Goal: Task Accomplishment & Management: Complete application form

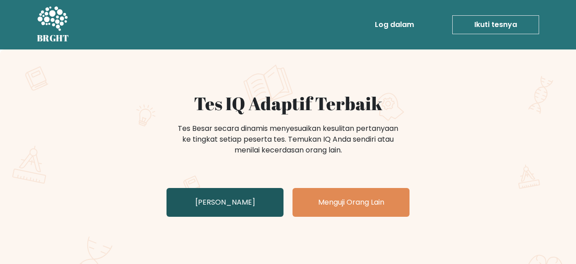
click at [241, 207] on link "Uji Diri Anda" at bounding box center [224, 202] width 117 height 29
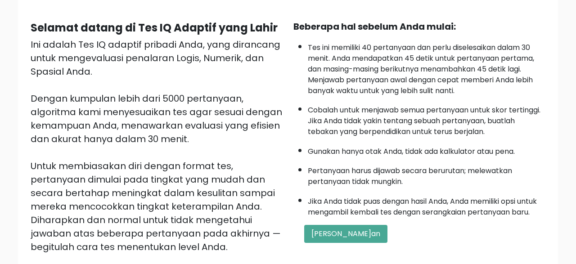
scroll to position [215, 0]
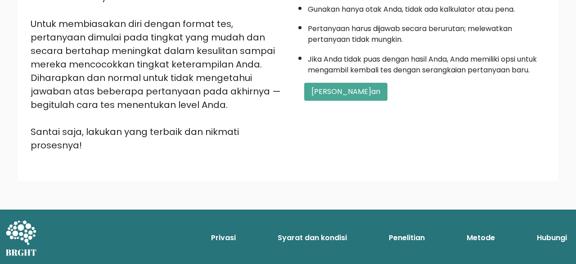
click at [341, 127] on div "Beberapa hal sebelum Anda mulai: Tes ini memiliki 40 pertanyaan dan perlu disel…" at bounding box center [419, 15] width 263 height 274
click at [336, 101] on button "Mulai Ujian" at bounding box center [345, 92] width 83 height 18
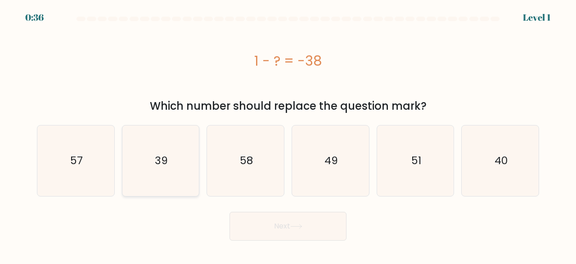
click at [163, 160] on text "39" at bounding box center [161, 160] width 13 height 15
click at [288, 134] on input "b. 39" at bounding box center [288, 133] width 0 height 2
radio input "true"
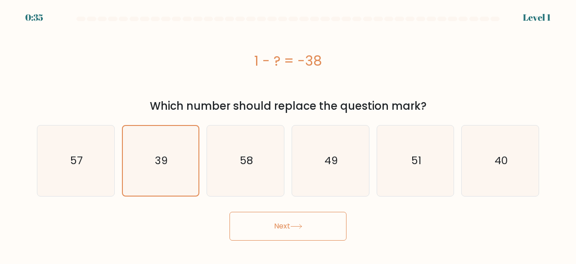
click at [270, 232] on button "Next" at bounding box center [287, 226] width 117 height 29
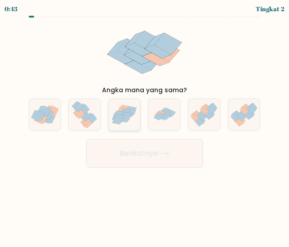
click at [130, 115] on icon at bounding box center [127, 114] width 10 height 4
click at [145, 124] on input "c." at bounding box center [145, 125] width 0 height 2
radio input "true"
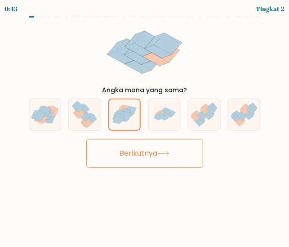
click at [149, 159] on button "Berikutnya" at bounding box center [144, 153] width 117 height 29
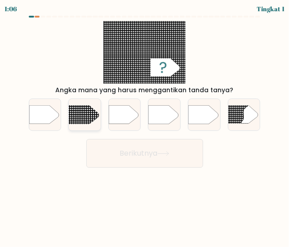
click at [72, 121] on line at bounding box center [63, 121] width 155 height 0
click at [145, 124] on input "b." at bounding box center [145, 125] width 0 height 2
radio input "true"
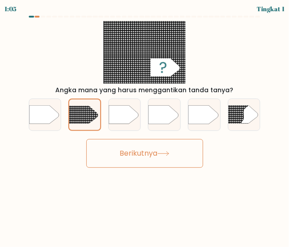
click at [138, 157] on button "Berikutnya" at bounding box center [144, 153] width 117 height 29
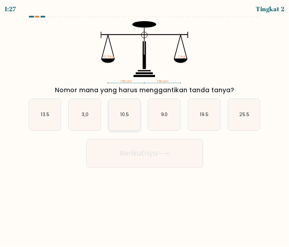
click at [123, 121] on icon "10.5" at bounding box center [125, 115] width 32 height 32
click at [145, 124] on input "c. 10.5" at bounding box center [145, 125] width 0 height 2
radio input "true"
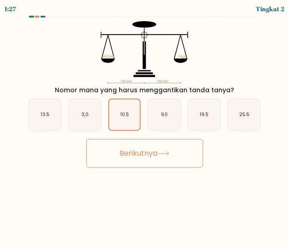
click at [135, 151] on button "Berikutnya" at bounding box center [144, 153] width 117 height 29
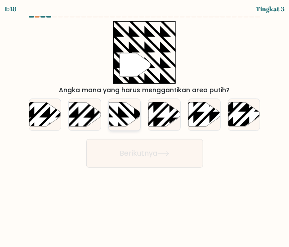
click at [122, 114] on icon at bounding box center [135, 102] width 64 height 64
click at [145, 124] on input "c." at bounding box center [145, 125] width 0 height 2
radio input "true"
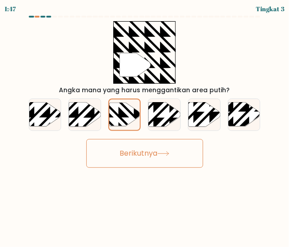
click at [152, 155] on button "Berikutnya" at bounding box center [144, 153] width 117 height 29
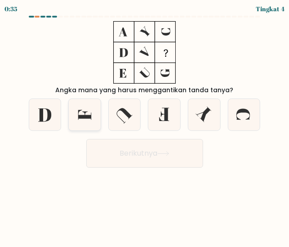
click at [90, 109] on icon at bounding box center [85, 115] width 32 height 32
click at [145, 124] on input "b." at bounding box center [145, 125] width 0 height 2
radio input "true"
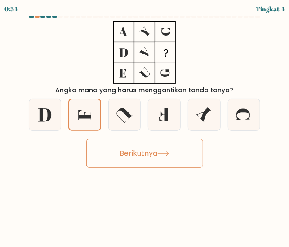
click at [159, 155] on button "Berikutnya" at bounding box center [144, 153] width 117 height 29
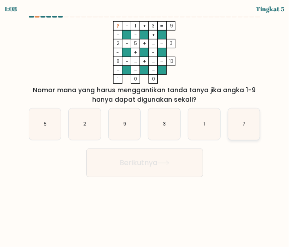
click at [248, 140] on div "7" at bounding box center [244, 124] width 33 height 33
click at [145, 126] on input "f. 7" at bounding box center [145, 125] width 0 height 2
radio input "true"
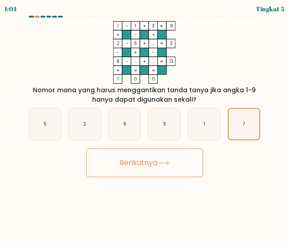
click at [244, 178] on body "1:04 Tingkat 5" at bounding box center [144, 123] width 289 height 247
click at [154, 158] on button "Berikutnya" at bounding box center [144, 162] width 117 height 29
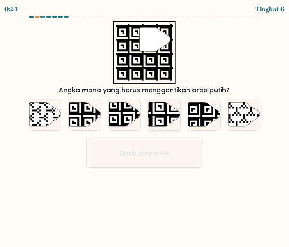
click at [165, 121] on icon at bounding box center [154, 128] width 58 height 58
click at [145, 124] on input "d." at bounding box center [145, 125] width 0 height 2
radio input "true"
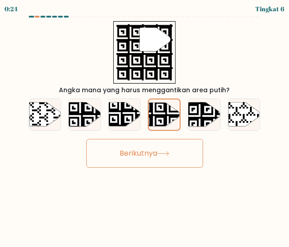
click at [167, 151] on button "Berikutnya" at bounding box center [144, 153] width 117 height 29
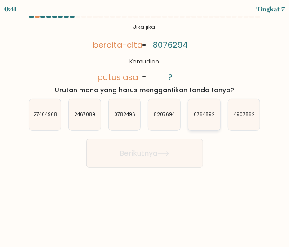
click at [209, 112] on text "0764892" at bounding box center [204, 115] width 21 height 7
click at [145, 124] on input "e. 0764892" at bounding box center [145, 125] width 0 height 2
radio input "true"
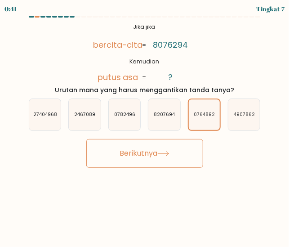
click at [162, 143] on button "Berikutnya" at bounding box center [144, 153] width 117 height 29
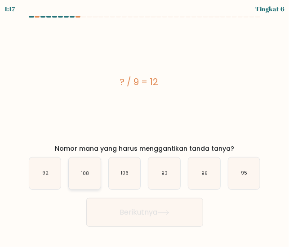
click at [82, 174] on text "108" at bounding box center [85, 173] width 8 height 7
click at [145, 126] on input "b. 108" at bounding box center [145, 125] width 0 height 2
radio input "true"
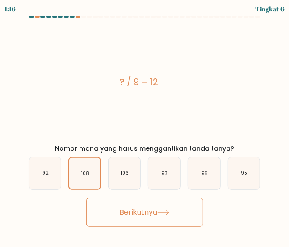
click at [125, 208] on button "Berikutnya" at bounding box center [144, 212] width 117 height 29
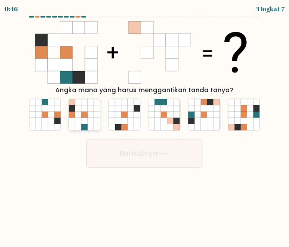
click at [88, 112] on icon at bounding box center [84, 115] width 6 height 6
click at [145, 124] on input "b." at bounding box center [145, 125] width 0 height 2
radio input "true"
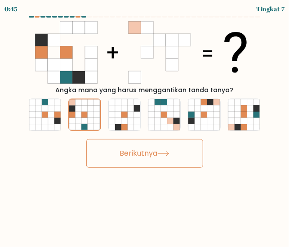
click at [148, 153] on button "Berikutnya" at bounding box center [144, 153] width 117 height 29
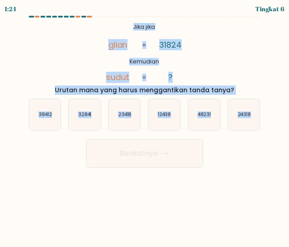
drag, startPoint x: 134, startPoint y: 27, endPoint x: 258, endPoint y: 115, distance: 151.9
click at [258, 95] on div "@import url('https://fonts.googleapis.com/css? keluarga =Abril + Fatface:400,10…" at bounding box center [144, 58] width 243 height 74
copy form "Jika jika Kemudian glian sudut 31824 ? = = Urutan mana yang harus menggantikan …"
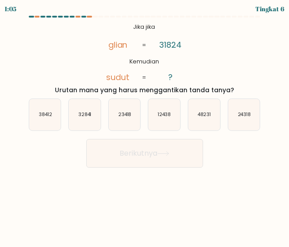
click at [235, 148] on div "Berikutnya" at bounding box center [144, 150] width 243 height 33
click at [41, 118] on icon "38412" at bounding box center [45, 115] width 32 height 32
click at [145, 124] on input "a. 38412" at bounding box center [145, 125] width 0 height 2
radio input "true"
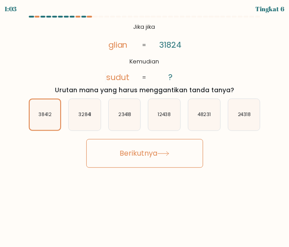
click at [143, 152] on button "Berikutnya" at bounding box center [144, 153] width 117 height 29
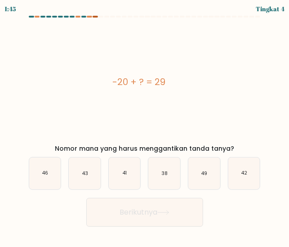
click at [94, 16] on div at bounding box center [95, 17] width 5 height 2
click at [218, 170] on icon "49" at bounding box center [204, 173] width 32 height 32
click at [145, 126] on input "e. 49" at bounding box center [145, 125] width 0 height 2
radio input "true"
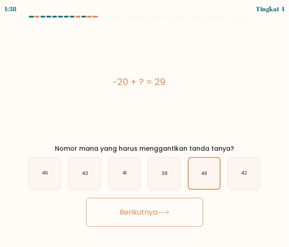
click at [179, 212] on button "Berikutnya" at bounding box center [144, 212] width 117 height 29
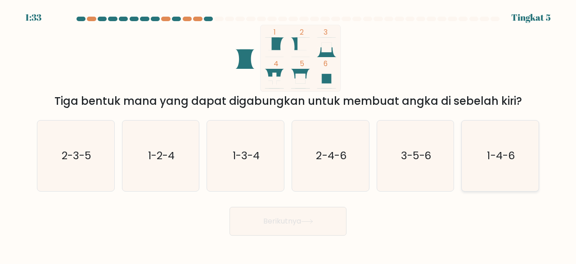
click at [516, 146] on icon "1-4-6" at bounding box center [500, 156] width 71 height 71
click at [288, 134] on input "f. 1-4-6" at bounding box center [288, 133] width 0 height 2
radio input "true"
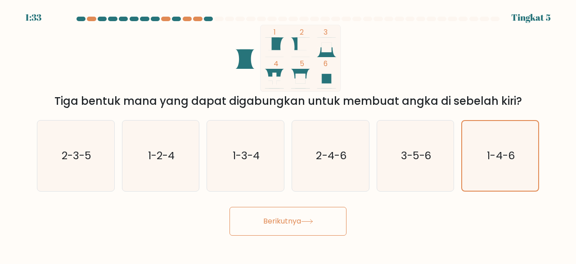
click at [284, 213] on button "Berikutnya" at bounding box center [287, 221] width 117 height 29
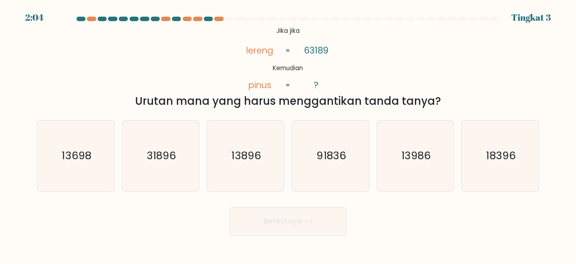
drag, startPoint x: 276, startPoint y: 32, endPoint x: 446, endPoint y: 102, distance: 184.4
click at [446, 102] on div "@import url('https://fonts.googleapis.com/css? keluarga =Abril + Fatface:400,10…" at bounding box center [287, 67] width 513 height 85
copy div "Jika jika Kemudian lereng pinus 63189 ? = = Urutan mana yang harus menggantikan…"
click at [342, 67] on icon "@import url('https://fonts.googleapis.com/css? keluarga =Abril + Fatface:400,10…" at bounding box center [287, 58] width 109 height 67
click at [256, 165] on icon "13896" at bounding box center [245, 156] width 71 height 71
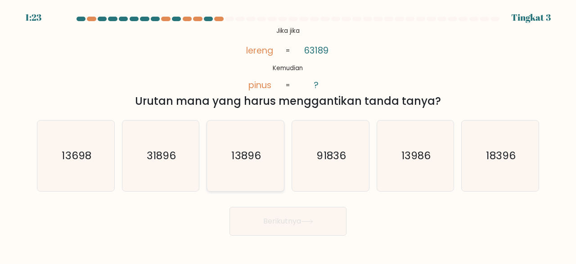
click at [288, 134] on input "c. 13896" at bounding box center [288, 133] width 0 height 2
radio input "true"
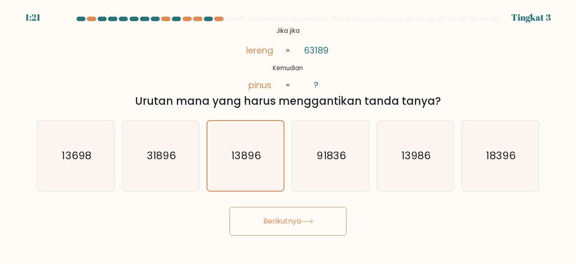
click at [318, 212] on button "Berikutnya" at bounding box center [287, 221] width 117 height 29
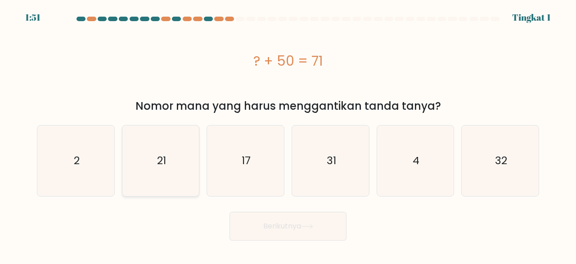
click at [164, 168] on icon "21" at bounding box center [161, 161] width 71 height 71
click at [288, 134] on input "b. 21" at bounding box center [288, 133] width 0 height 2
radio input "true"
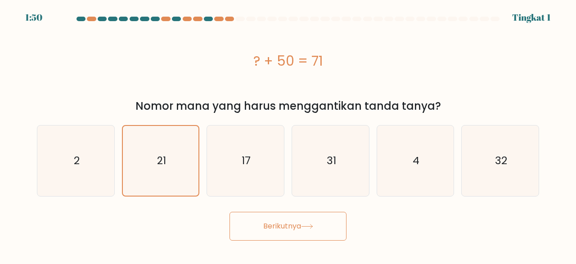
click at [251, 217] on button "Berikutnya" at bounding box center [287, 226] width 117 height 29
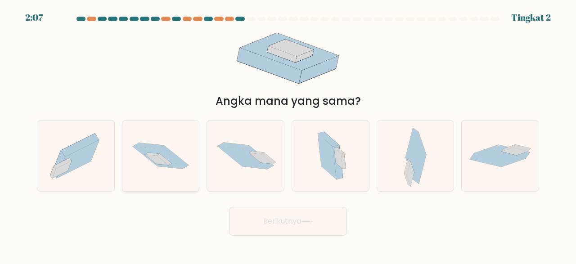
click at [157, 146] on icon at bounding box center [148, 146] width 31 height 6
click at [288, 134] on input "b." at bounding box center [288, 133] width 0 height 2
radio input "true"
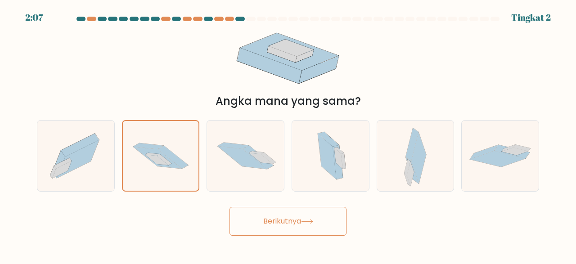
click at [268, 226] on button "Berikutnya" at bounding box center [287, 221] width 117 height 29
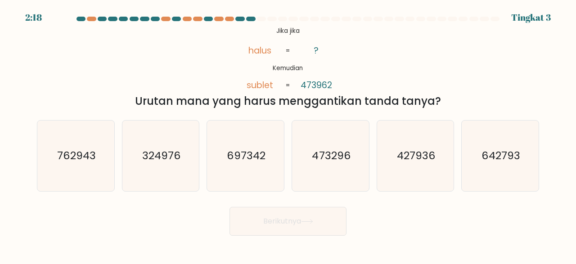
click at [370, 147] on div "d. 473296" at bounding box center [330, 156] width 85 height 72
click at [336, 156] on text "473296" at bounding box center [331, 155] width 38 height 15
click at [288, 134] on input "d. 473296" at bounding box center [288, 133] width 0 height 2
radio input "true"
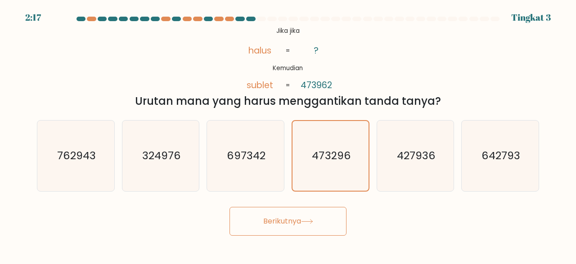
click at [312, 222] on icon at bounding box center [307, 221] width 12 height 5
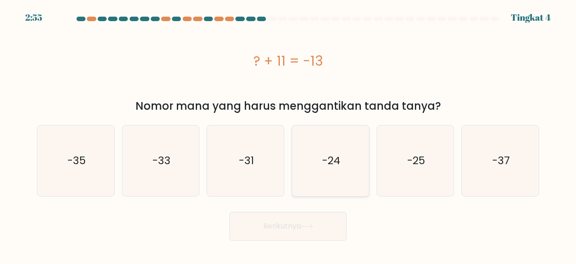
click at [307, 182] on icon "-24" at bounding box center [330, 161] width 71 height 71
click at [288, 134] on input "d. -24" at bounding box center [288, 133] width 0 height 2
radio input "true"
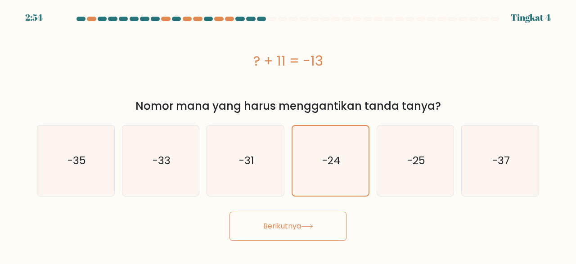
click at [300, 220] on button "Berikutnya" at bounding box center [287, 226] width 117 height 29
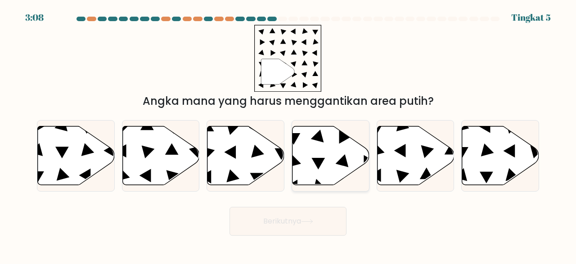
click at [310, 166] on icon at bounding box center [330, 155] width 77 height 59
click at [288, 134] on input "d." at bounding box center [288, 133] width 0 height 2
radio input "true"
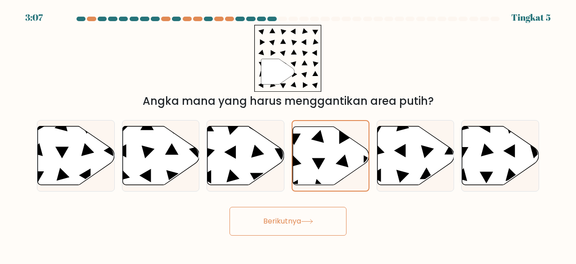
click at [310, 226] on button "Berikutnya" at bounding box center [287, 221] width 117 height 29
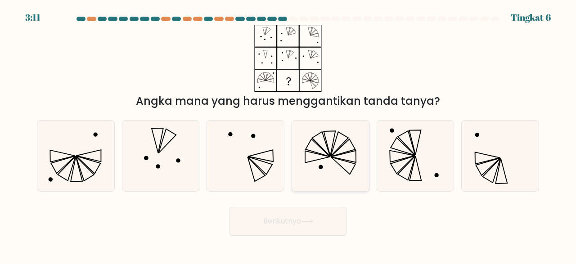
click at [317, 162] on icon at bounding box center [330, 156] width 71 height 71
click at [288, 134] on input "d." at bounding box center [288, 133] width 0 height 2
radio input "true"
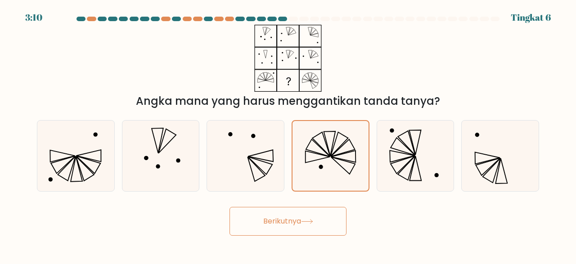
click at [299, 216] on button "Berikutnya" at bounding box center [287, 221] width 117 height 29
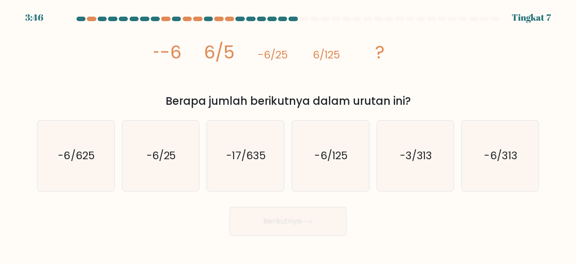
drag, startPoint x: 155, startPoint y: 52, endPoint x: 424, endPoint y: 96, distance: 272.6
click at [424, 96] on div "image/svg+xml --6 6/5 -6/25 6/125 ? Berapa jumlah berikutnya dalam urutan ini?" at bounding box center [287, 67] width 513 height 85
click at [424, 96] on div "Berapa jumlah berikutnya dalam urutan ini?" at bounding box center [287, 101] width 491 height 16
drag, startPoint x: 154, startPoint y: 53, endPoint x: 420, endPoint y: 99, distance: 269.9
click at [420, 99] on div "image/svg+xml --6 6/5 -6/25 6/125 ? Berapa jumlah berikutnya dalam urutan ini?" at bounding box center [287, 67] width 513 height 85
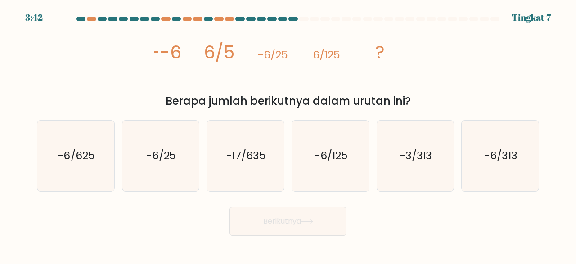
copy div "--6 6/5 -6/25 6/125 ? Berapa jumlah berikutnya dalam urutan ini?"
click at [87, 169] on icon "-6/625" at bounding box center [75, 156] width 71 height 71
click at [288, 134] on input "a. -6/625" at bounding box center [288, 133] width 0 height 2
radio input "true"
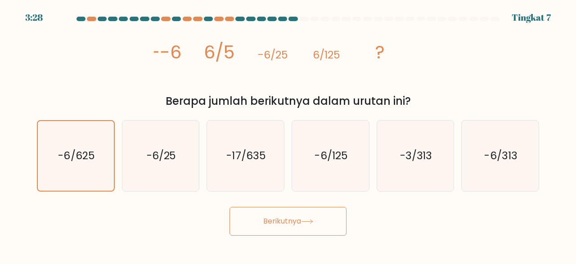
click at [287, 216] on button "Berikutnya" at bounding box center [287, 221] width 117 height 29
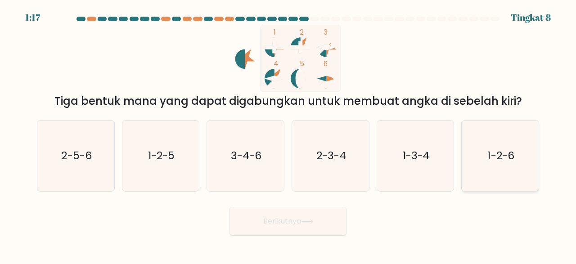
click at [503, 143] on icon "1-2-6" at bounding box center [500, 156] width 71 height 71
click at [288, 134] on input "f. 1-2-6" at bounding box center [288, 133] width 0 height 2
radio input "true"
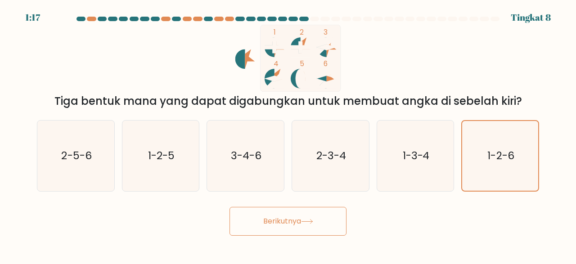
click at [311, 220] on icon at bounding box center [307, 221] width 12 height 5
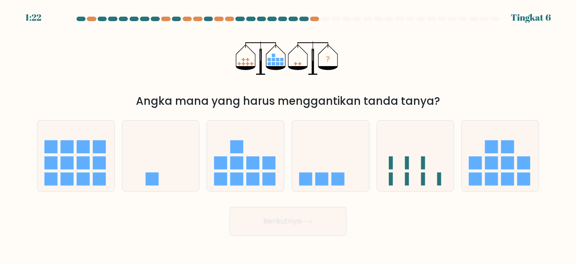
click at [418, 66] on div "? Angka mana yang harus menggantikan tanda tanya?" at bounding box center [287, 67] width 513 height 85
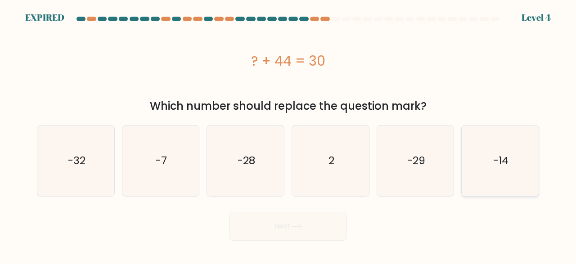
click at [496, 162] on text "-14" at bounding box center [500, 160] width 15 height 15
click at [288, 134] on input "f. -14" at bounding box center [288, 133] width 0 height 2
radio input "true"
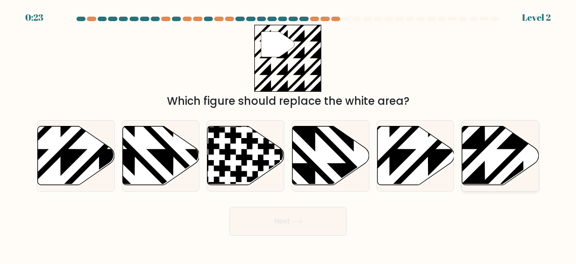
click at [477, 139] on icon at bounding box center [523, 187] width 155 height 155
click at [288, 134] on input "f." at bounding box center [288, 133] width 0 height 2
radio input "true"
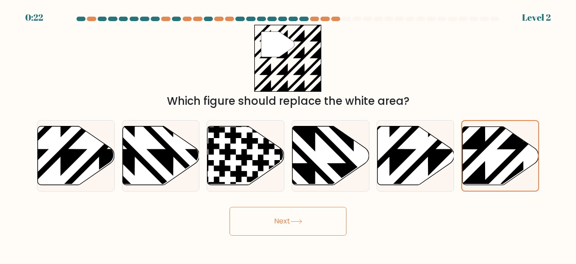
click at [334, 223] on button "Next" at bounding box center [287, 221] width 117 height 29
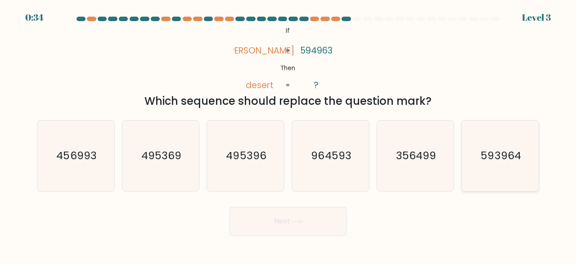
click at [495, 150] on text "593964" at bounding box center [501, 155] width 40 height 15
click at [288, 134] on input "f. 593964" at bounding box center [288, 133] width 0 height 2
radio input "true"
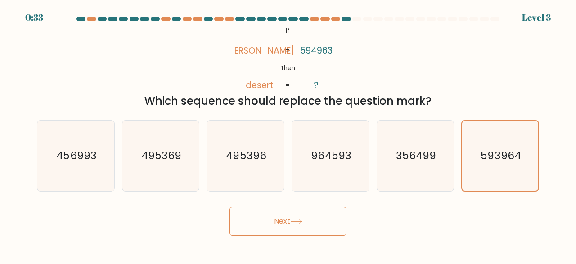
click at [319, 225] on button "Next" at bounding box center [287, 221] width 117 height 29
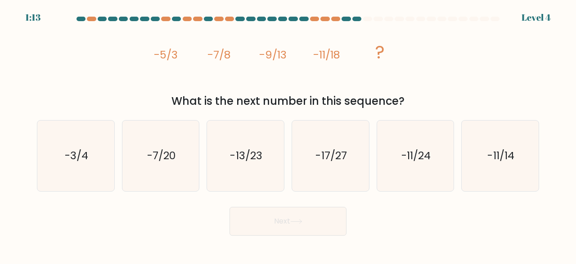
drag, startPoint x: 155, startPoint y: 54, endPoint x: 444, endPoint y: 99, distance: 292.9
click at [444, 99] on div "image/svg+xml -5/3 -7/8 -9/13 -11/18 ? What is the next number in this sequence?" at bounding box center [287, 67] width 513 height 85
copy div "-5/3 -7/8 -9/13 -11/18 ? What is the next number in this sequence?"
click at [230, 165] on icon "-13/23" at bounding box center [245, 156] width 71 height 71
click at [288, 134] on input "c. -13/23" at bounding box center [288, 133] width 0 height 2
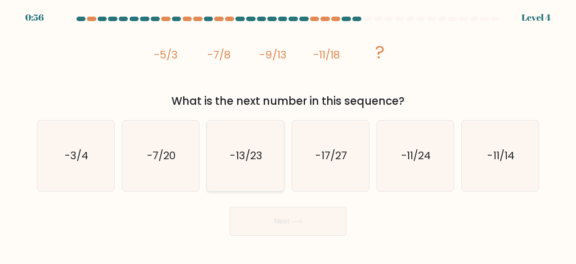
radio input "true"
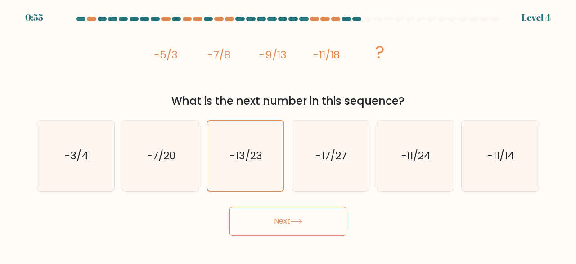
click at [269, 224] on button "Next" at bounding box center [287, 221] width 117 height 29
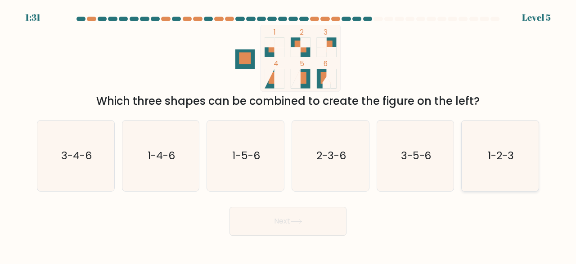
click at [505, 165] on icon "1-2-3" at bounding box center [500, 156] width 71 height 71
click at [288, 134] on input "f. 1-2-3" at bounding box center [288, 133] width 0 height 2
radio input "true"
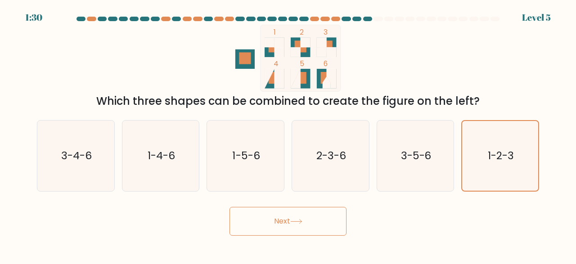
click at [271, 225] on button "Next" at bounding box center [287, 221] width 117 height 29
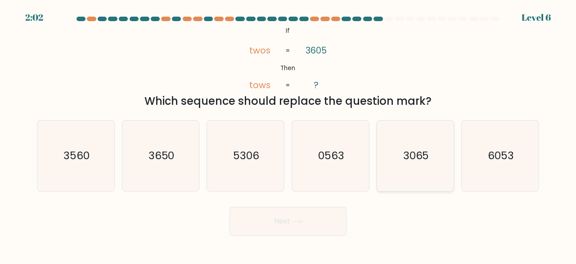
click at [412, 163] on icon "3065" at bounding box center [415, 156] width 71 height 71
click at [288, 134] on input "e. 3065" at bounding box center [288, 133] width 0 height 2
radio input "true"
click at [330, 215] on button "Next" at bounding box center [287, 221] width 117 height 29
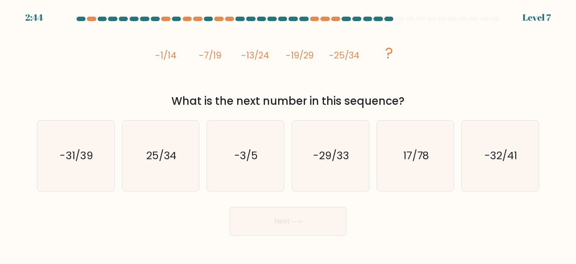
drag, startPoint x: 157, startPoint y: 58, endPoint x: 456, endPoint y: 108, distance: 302.3
click at [456, 108] on div "image/svg+xml -1/14 -7/19 -13/24 -19/29 -25/34 ? What is the next number in thi…" at bounding box center [287, 67] width 513 height 85
copy div "-1/14 -7/19 -13/24 -19/29 -25/34 ? What is the next number in this sequence?"
click at [99, 159] on icon "-31/39" at bounding box center [75, 156] width 71 height 71
click at [288, 134] on input "a. -31/39" at bounding box center [288, 133] width 0 height 2
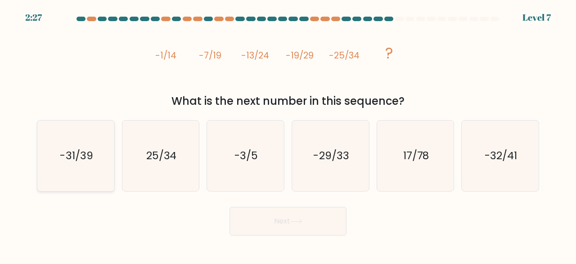
radio input "true"
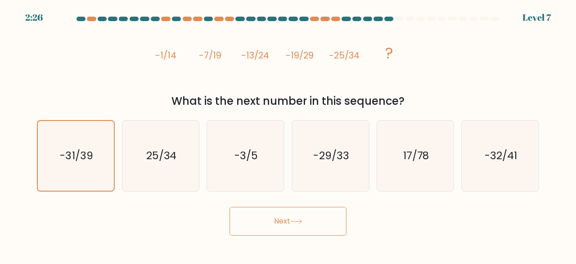
click at [255, 216] on button "Next" at bounding box center [287, 221] width 117 height 29
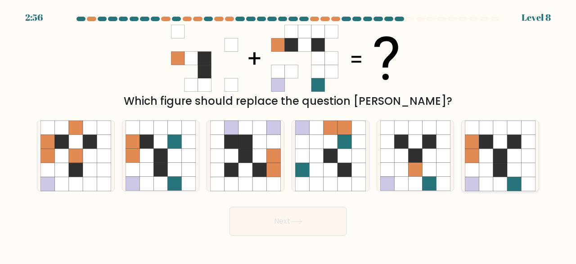
click at [506, 170] on icon at bounding box center [500, 170] width 14 height 14
click at [288, 134] on input "f." at bounding box center [288, 133] width 0 height 2
radio input "true"
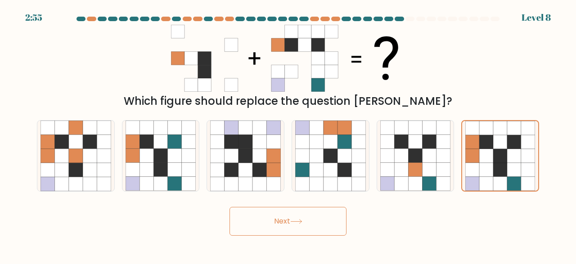
click at [247, 229] on button "Next" at bounding box center [287, 221] width 117 height 29
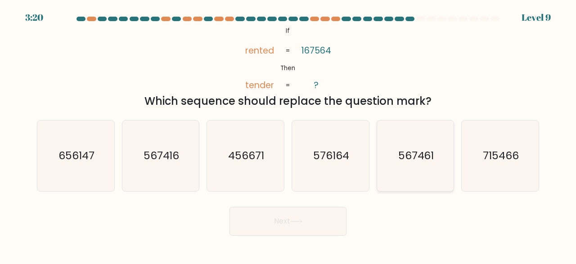
click at [421, 148] on text "567461" at bounding box center [416, 155] width 36 height 15
click at [288, 134] on input "e. 567461" at bounding box center [288, 133] width 0 height 2
radio input "true"
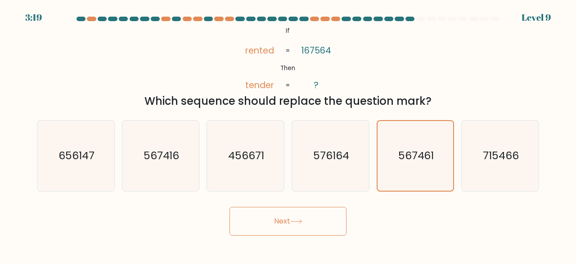
click at [311, 223] on button "Next" at bounding box center [287, 221] width 117 height 29
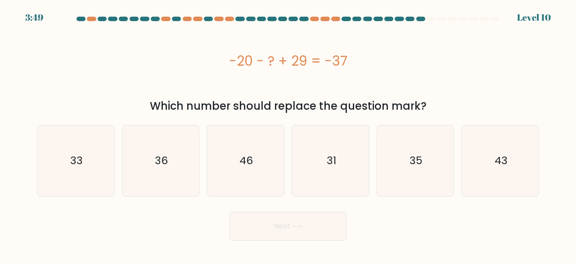
drag, startPoint x: 231, startPoint y: 60, endPoint x: 430, endPoint y: 108, distance: 204.0
click at [430, 108] on div "-20 - ? + 29 = -37 Which number should replace the question mark?" at bounding box center [287, 70] width 513 height 90
copy div "-20 - ? + 29 = -37 Which number should replace the question mark?"
click at [219, 162] on icon "46" at bounding box center [245, 161] width 71 height 71
click at [288, 134] on input "c. 46" at bounding box center [288, 133] width 0 height 2
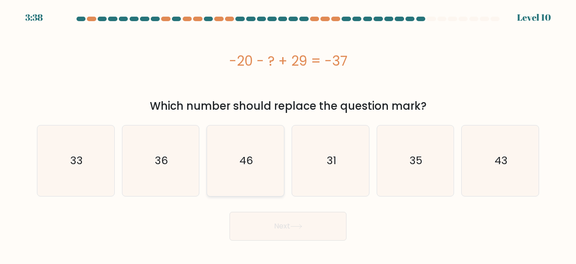
radio input "true"
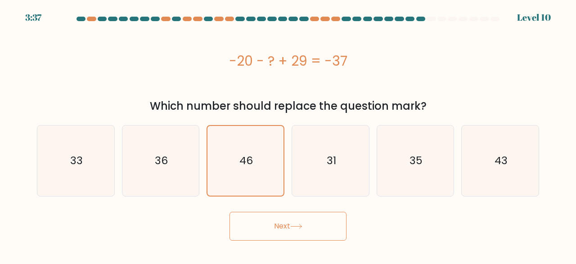
click at [305, 229] on button "Next" at bounding box center [287, 226] width 117 height 29
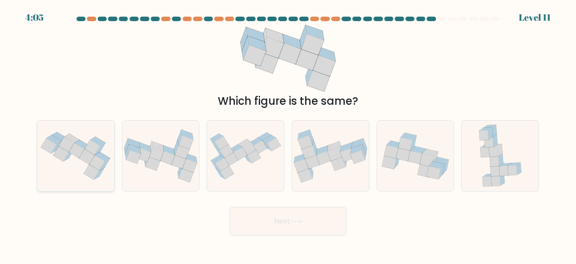
click at [78, 164] on icon at bounding box center [75, 156] width 77 height 58
click at [288, 134] on input "a." at bounding box center [288, 133] width 0 height 2
radio input "true"
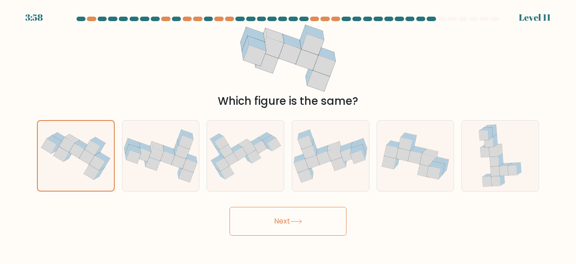
click at [276, 225] on button "Next" at bounding box center [287, 221] width 117 height 29
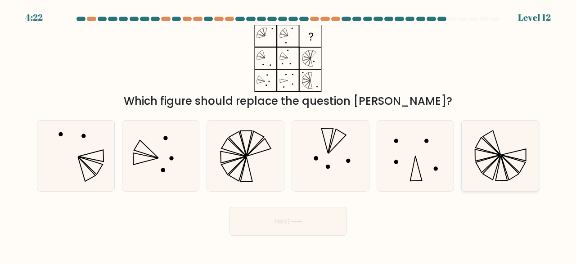
click at [465, 134] on icon at bounding box center [500, 156] width 71 height 71
click at [288, 134] on input "f." at bounding box center [288, 133] width 0 height 2
radio input "true"
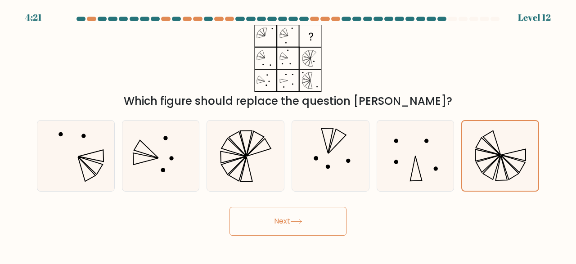
click at [309, 215] on button "Next" at bounding box center [287, 221] width 117 height 29
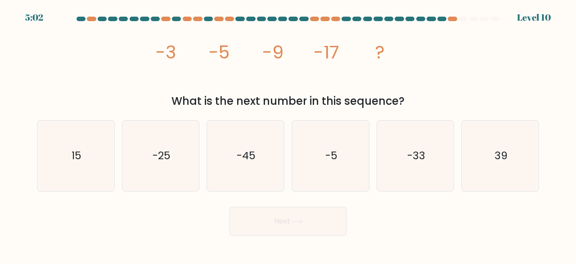
drag, startPoint x: 156, startPoint y: 53, endPoint x: 424, endPoint y: 96, distance: 272.0
click at [424, 95] on div "image/svg+xml -3 -5 -9 -17 ? What is the next number in this sequence?" at bounding box center [287, 67] width 513 height 85
copy div "-3 -5 -9 -17 ? What is the next number in this sequence?"
click at [429, 140] on icon "-33" at bounding box center [415, 156] width 71 height 71
click at [288, 134] on input "e. -33" at bounding box center [288, 133] width 0 height 2
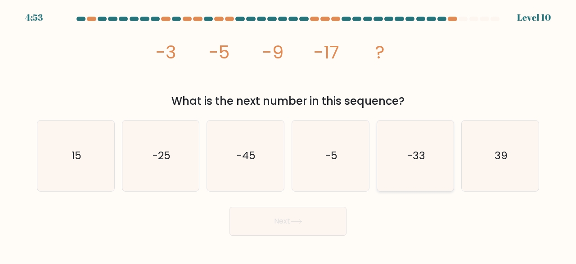
radio input "true"
click at [324, 220] on button "Next" at bounding box center [287, 221] width 117 height 29
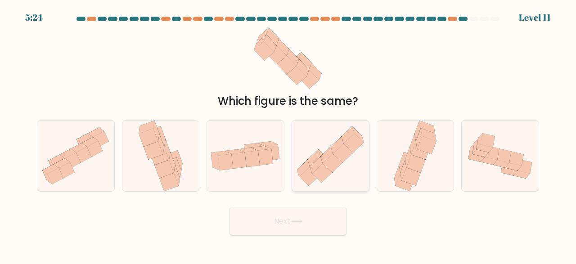
click at [323, 161] on icon at bounding box center [326, 154] width 13 height 17
click at [288, 134] on input "d." at bounding box center [288, 133] width 0 height 2
radio input "true"
click at [292, 226] on button "Next" at bounding box center [287, 221] width 117 height 29
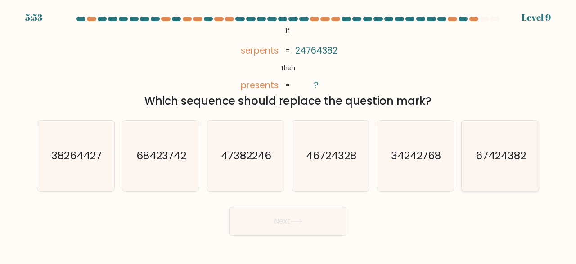
click at [478, 152] on text "67424382" at bounding box center [500, 155] width 50 height 15
click at [288, 134] on input "f. 67424382" at bounding box center [288, 133] width 0 height 2
radio input "true"
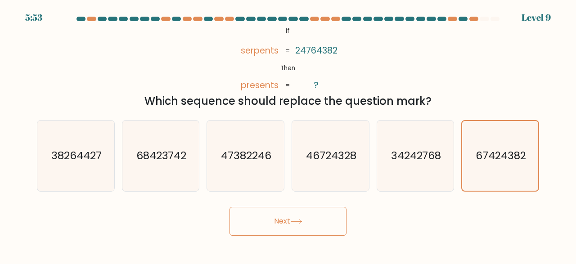
click at [293, 216] on button "Next" at bounding box center [287, 221] width 117 height 29
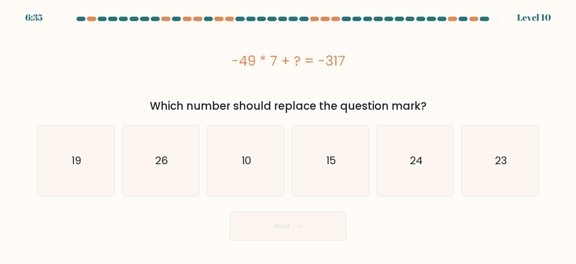
drag, startPoint x: 240, startPoint y: 62, endPoint x: 429, endPoint y: 105, distance: 194.2
click at [429, 105] on div "-49 * 7 + ? = -317 Which number should replace the question mark?" at bounding box center [287, 70] width 513 height 90
copy div "-49 * 7 + ? = -317 Which number should replace the question mark?"
click at [189, 189] on icon "26" at bounding box center [161, 161] width 71 height 71
click at [288, 134] on input "b. 26" at bounding box center [288, 133] width 0 height 2
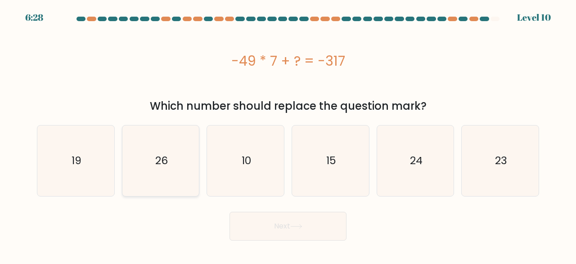
radio input "true"
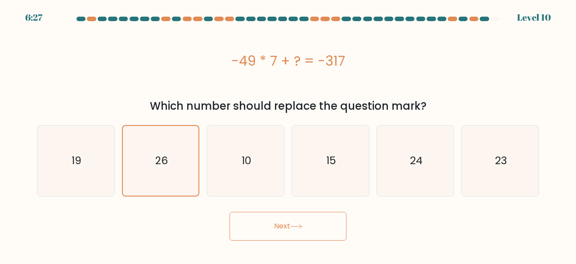
click at [273, 224] on button "Next" at bounding box center [287, 226] width 117 height 29
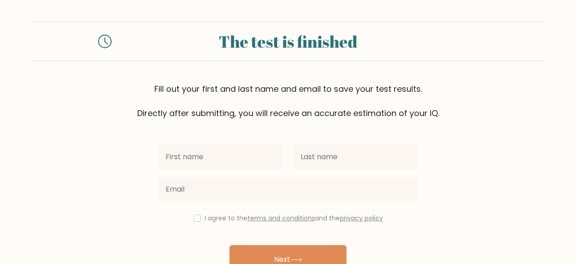
click at [263, 162] on input "text" at bounding box center [220, 156] width 124 height 25
type input "Hapsari"
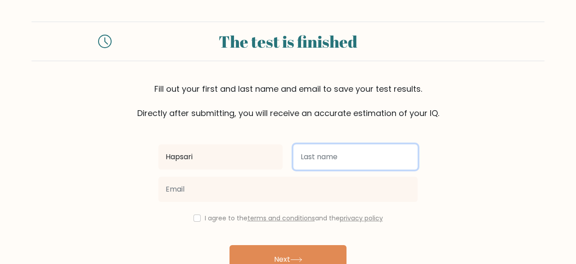
click at [326, 158] on input "text" at bounding box center [355, 156] width 124 height 25
type input "Putri"
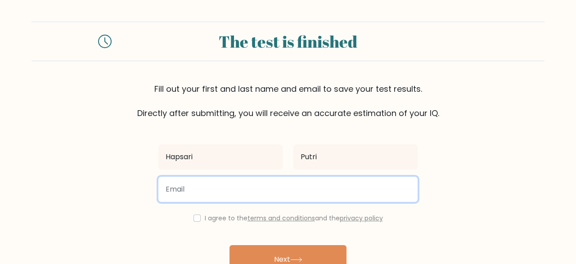
click at [316, 191] on input "email" at bounding box center [287, 189] width 259 height 25
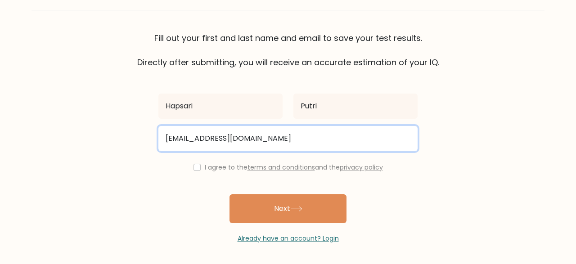
type input "[EMAIL_ADDRESS][DOMAIN_NAME]"
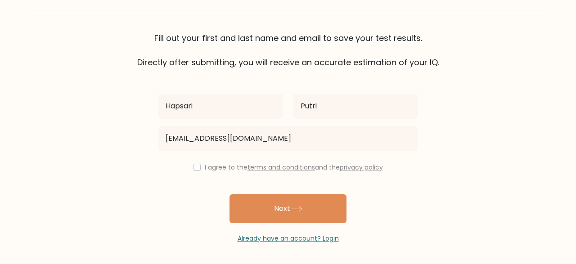
click at [196, 172] on div "Hapsari Putri [EMAIL_ADDRESS][DOMAIN_NAME] I agree to the terms and conditions …" at bounding box center [288, 155] width 270 height 175
click at [195, 169] on input "checkbox" at bounding box center [196, 167] width 7 height 7
checkbox input "true"
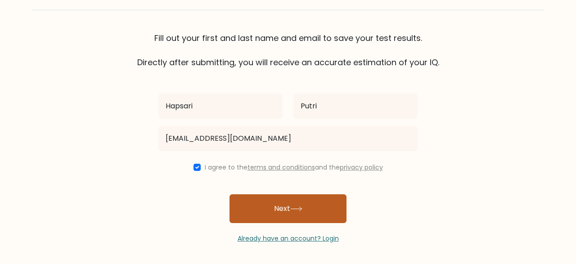
click at [266, 212] on button "Next" at bounding box center [287, 208] width 117 height 29
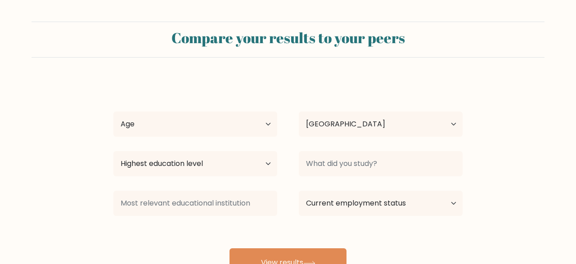
select select "ID"
click at [208, 110] on div "Age Under 18 years old 18-24 years old 25-34 years old 35-44 years old 45-54 ye…" at bounding box center [195, 124] width 185 height 32
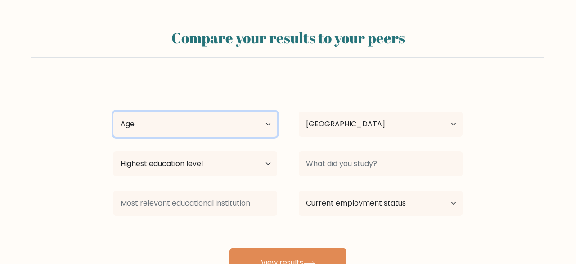
select select "18_24"
click option "18-24 years old" at bounding box center [0, 0] width 0 height 0
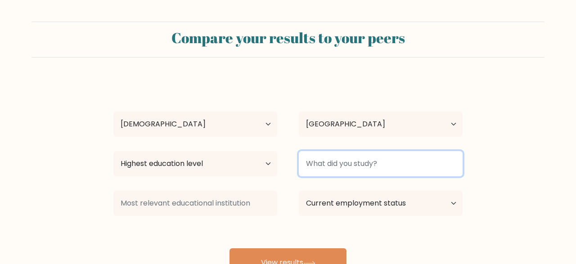
click at [379, 162] on input at bounding box center [381, 163] width 164 height 25
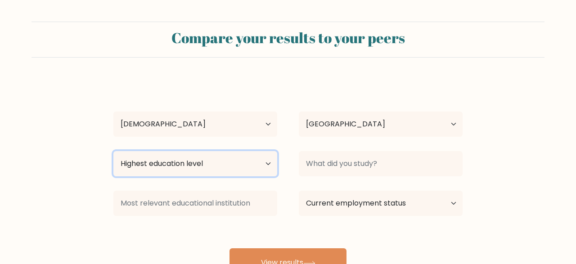
click at [113, 151] on select "Highest education level No schooling Primary Lower Secondary Upper Secondary Oc…" at bounding box center [195, 163] width 164 height 25
select select "bachelors_degree"
click option "Bachelor's degree" at bounding box center [0, 0] width 0 height 0
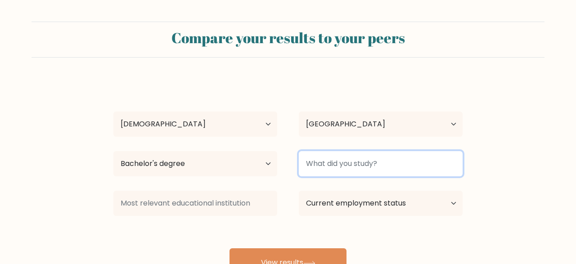
drag, startPoint x: 400, startPoint y: 166, endPoint x: 294, endPoint y: 181, distance: 107.1
click at [299, 176] on input at bounding box center [381, 163] width 164 height 25
click at [332, 167] on input at bounding box center [381, 163] width 164 height 25
type input "I"
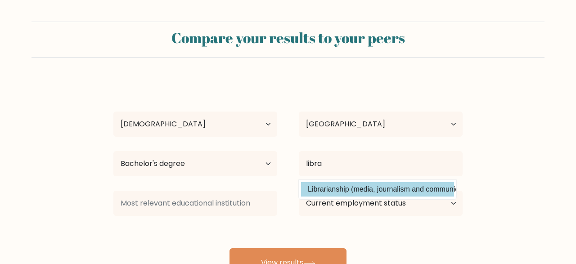
click at [335, 191] on option "Librarianship (media, journalism and communications)" at bounding box center [377, 189] width 153 height 14
type input "Librarianship"
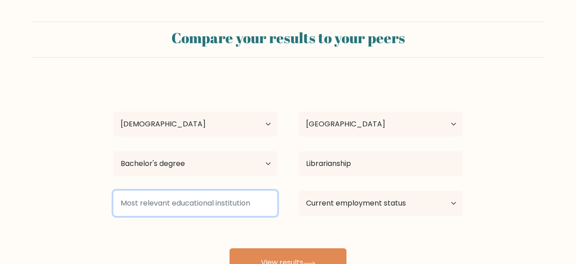
click at [194, 212] on input at bounding box center [195, 203] width 164 height 25
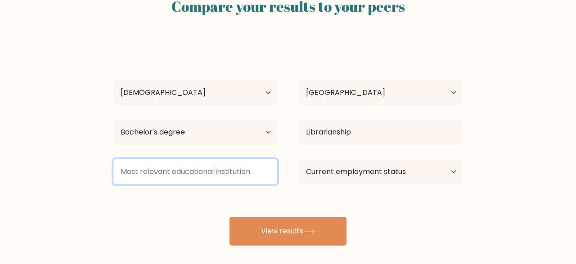
scroll to position [47, 0]
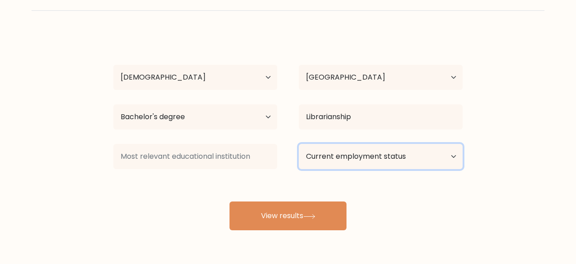
click at [299, 144] on select "Current employment status Employed Student Retired Other / prefer not to answer" at bounding box center [381, 156] width 164 height 25
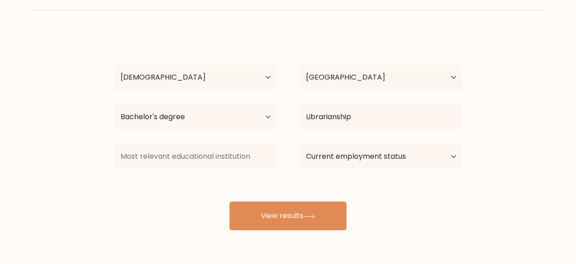
click at [417, 144] on div "Current employment status Employed Student Retired Other / prefer not to answer" at bounding box center [380, 156] width 185 height 32
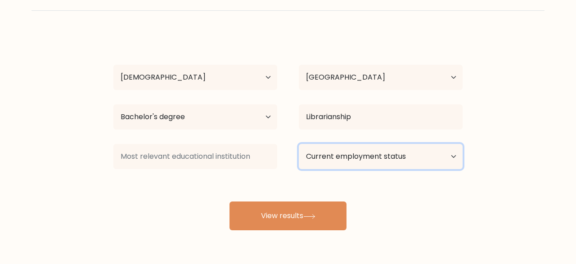
click at [299, 144] on select "Current employment status Employed Student Retired Other / prefer not to answer" at bounding box center [381, 156] width 164 height 25
select select "employed"
click option "Employed" at bounding box center [0, 0] width 0 height 0
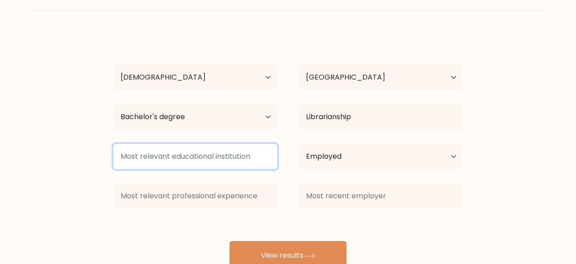
click at [238, 161] on input at bounding box center [195, 156] width 164 height 25
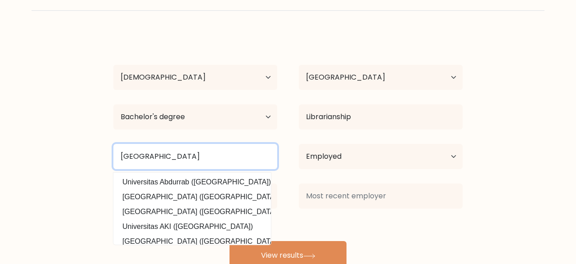
type input "Universitas Terbuka"
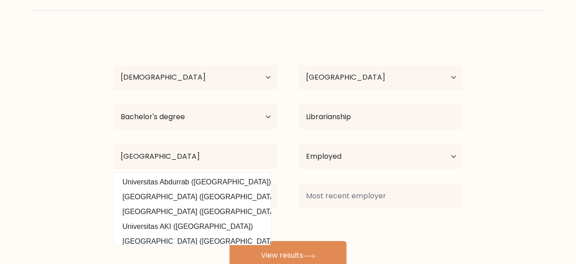
click at [500, 179] on form "Compare your results to your peers Hapsari Putri Age Under 18 years old 18-24 y…" at bounding box center [288, 122] width 576 height 295
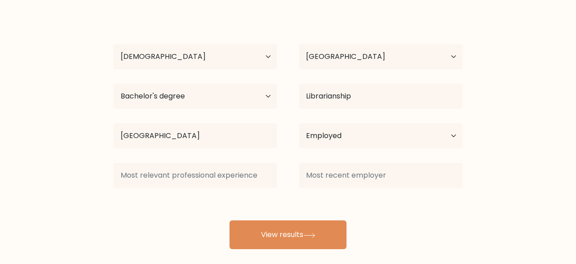
scroll to position [76, 0]
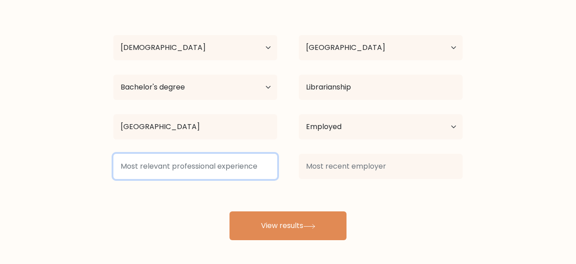
click at [235, 162] on input at bounding box center [195, 166] width 164 height 25
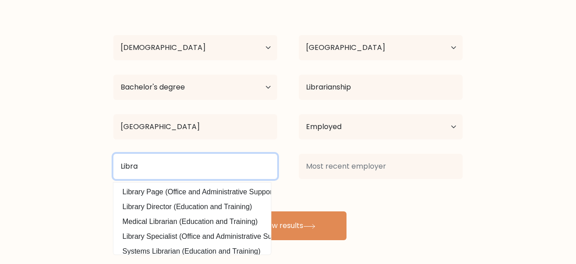
type input "Libra"
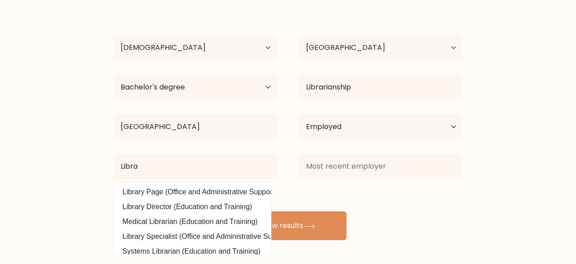
click at [429, 208] on div "Hapsari Putri Age Under 18 years old 18-24 years old 25-34 years old 35-44 year…" at bounding box center [288, 122] width 360 height 238
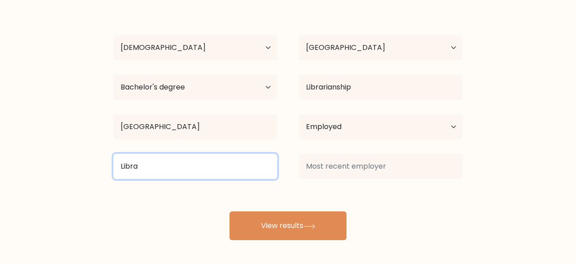
drag, startPoint x: 232, startPoint y: 170, endPoint x: 105, endPoint y: 179, distance: 127.6
click at [113, 179] on input "Libra" at bounding box center [195, 166] width 164 height 25
click at [145, 171] on input at bounding box center [195, 166] width 164 height 25
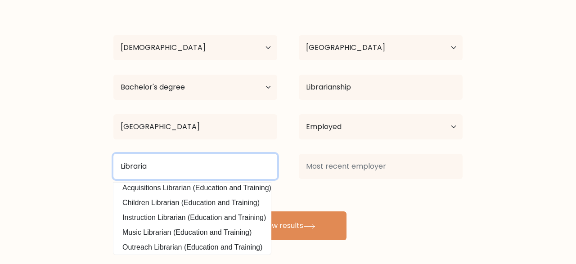
scroll to position [81, 0]
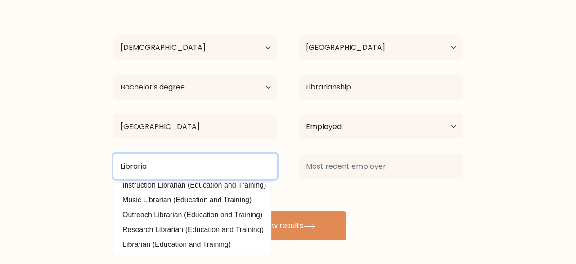
type input "Libraria"
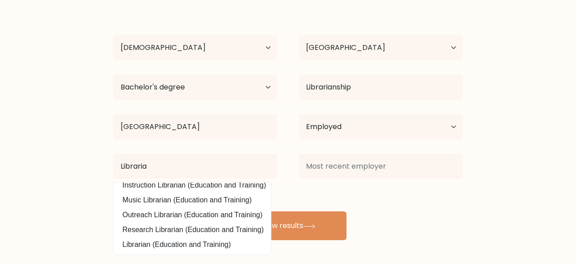
click at [416, 196] on div "Hapsari Putri Age Under 18 years old 18-24 years old 25-34 years old 35-44 year…" at bounding box center [288, 122] width 360 height 238
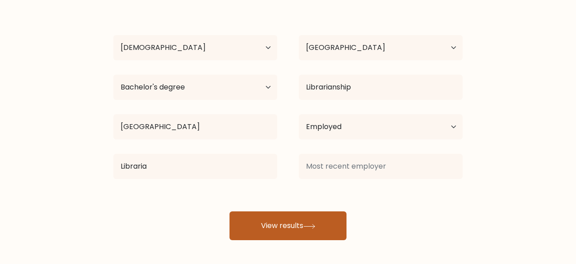
click at [305, 224] on button "View results" at bounding box center [287, 225] width 117 height 29
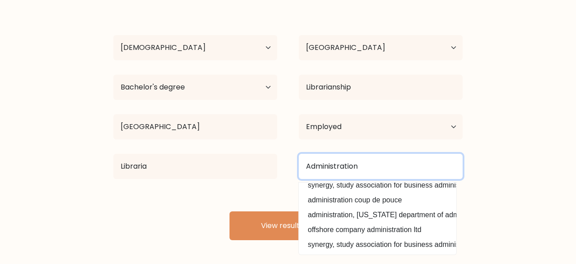
drag, startPoint x: 383, startPoint y: 171, endPoint x: 337, endPoint y: 175, distance: 46.1
click at [337, 175] on input "Administration" at bounding box center [381, 166] width 164 height 25
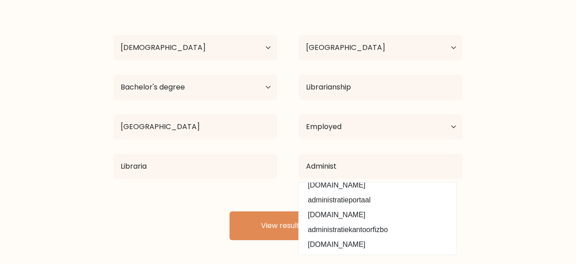
click at [503, 179] on form "Compare your results to your peers Hapsari Putri Age Under 18 years old 18-24 y…" at bounding box center [288, 92] width 576 height 295
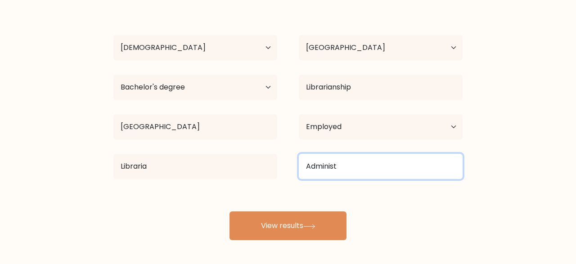
click at [353, 164] on input "Administ" at bounding box center [381, 166] width 164 height 25
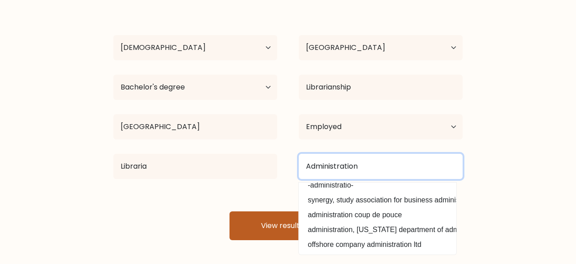
type input "Administration"
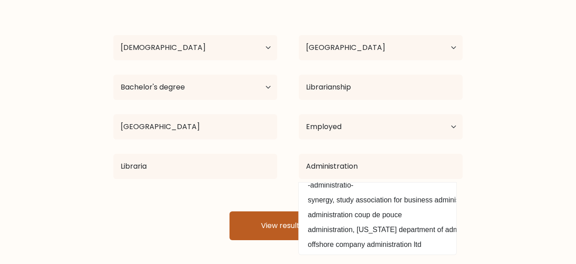
click at [256, 220] on button "View results" at bounding box center [287, 225] width 117 height 29
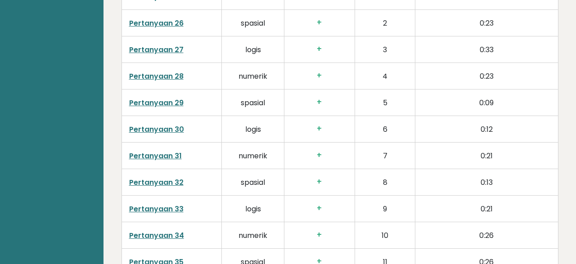
scroll to position [2434, 0]
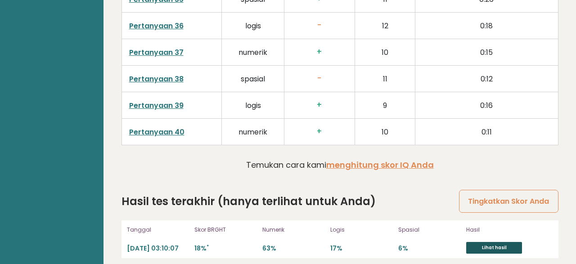
click at [475, 244] on link "Lihat hasil" at bounding box center [494, 248] width 56 height 12
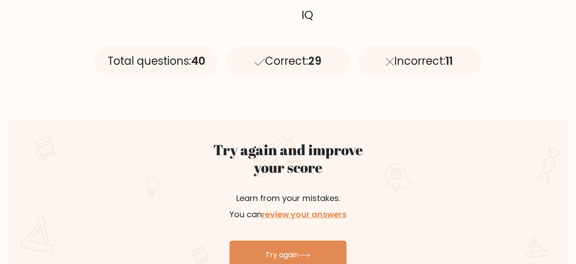
scroll to position [468, 0]
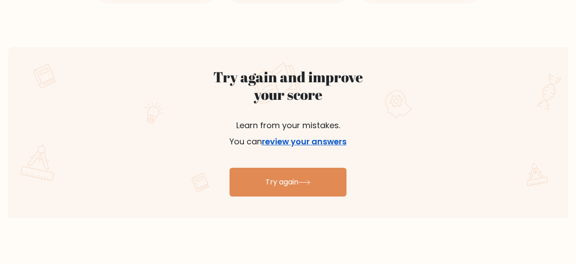
click at [290, 146] on link "review your answers" at bounding box center [304, 141] width 85 height 11
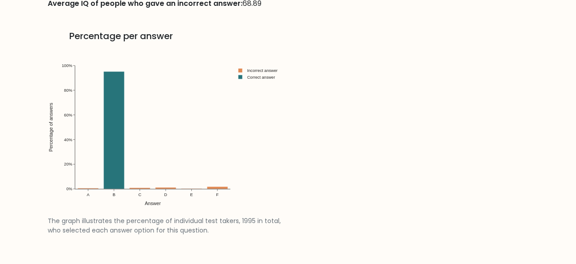
scroll to position [1029, 0]
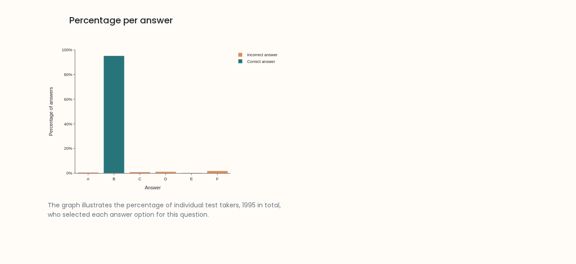
click at [114, 150] on img at bounding box center [168, 114] width 240 height 171
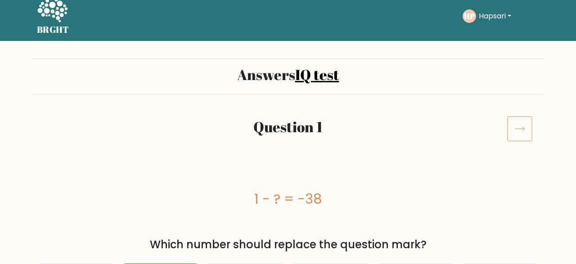
scroll to position [0, 0]
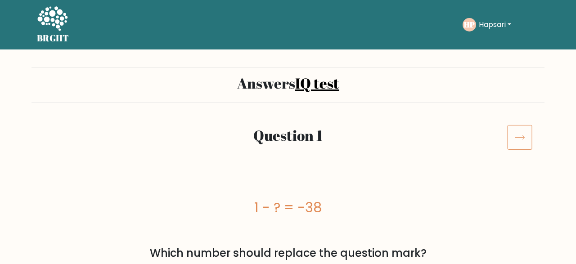
click at [509, 140] on icon at bounding box center [519, 137] width 25 height 25
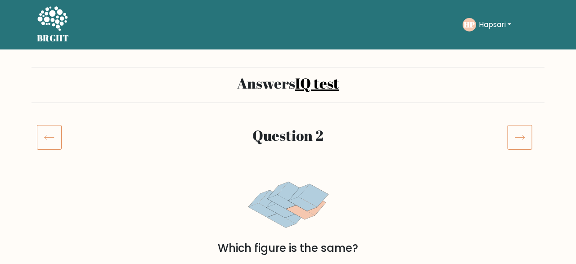
click at [49, 138] on icon at bounding box center [49, 137] width 25 height 25
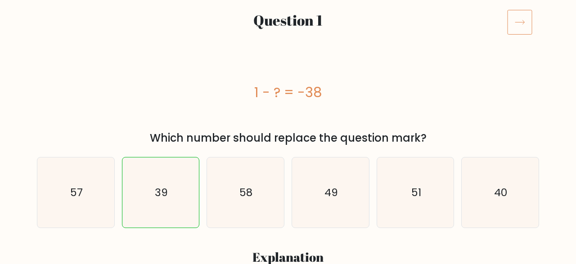
scroll to position [94, 0]
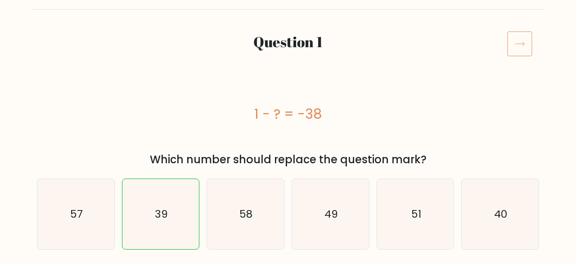
click at [523, 49] on icon at bounding box center [519, 43] width 25 height 25
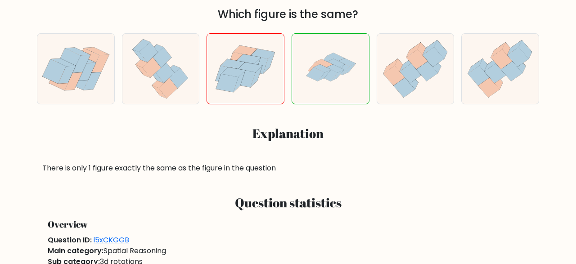
scroll to position [47, 0]
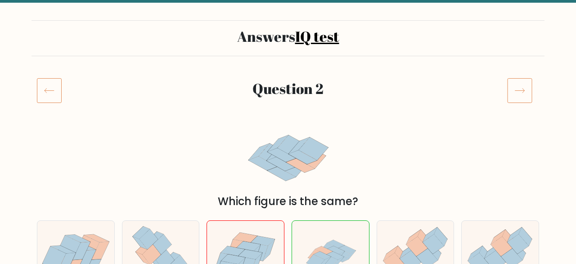
click at [518, 88] on icon at bounding box center [519, 90] width 25 height 25
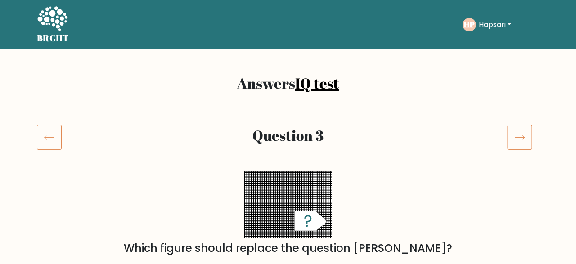
click at [516, 146] on icon at bounding box center [519, 137] width 25 height 25
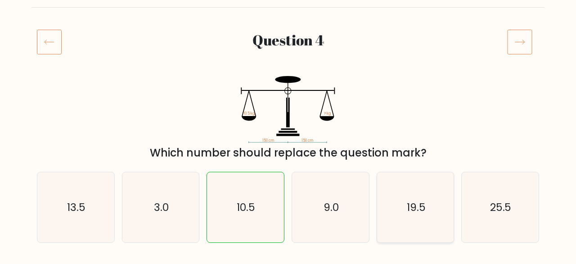
scroll to position [47, 0]
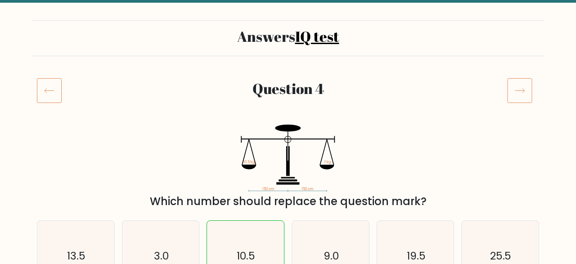
click at [514, 99] on icon at bounding box center [519, 90] width 25 height 25
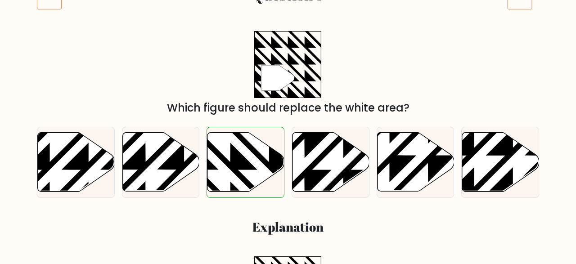
scroll to position [47, 0]
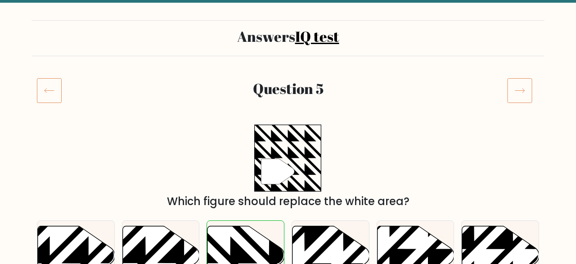
click at [519, 85] on icon at bounding box center [519, 90] width 25 height 25
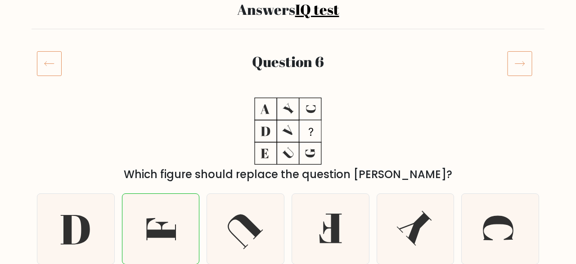
scroll to position [140, 0]
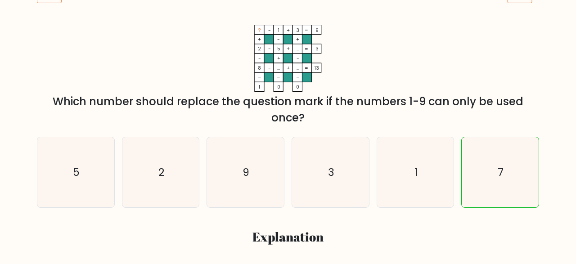
scroll to position [94, 0]
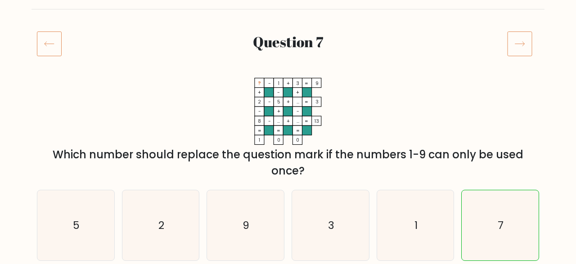
click at [524, 49] on icon at bounding box center [519, 43] width 25 height 25
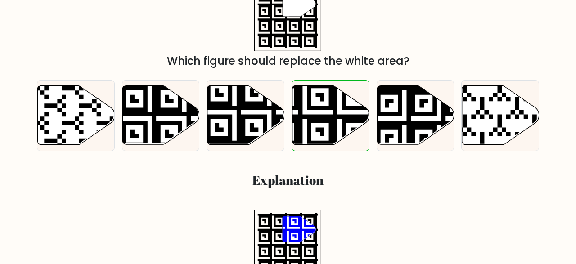
scroll to position [47, 0]
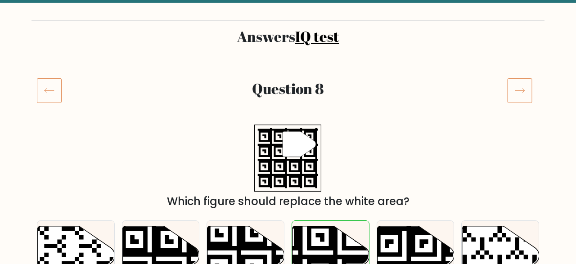
click at [522, 88] on icon at bounding box center [519, 90] width 25 height 25
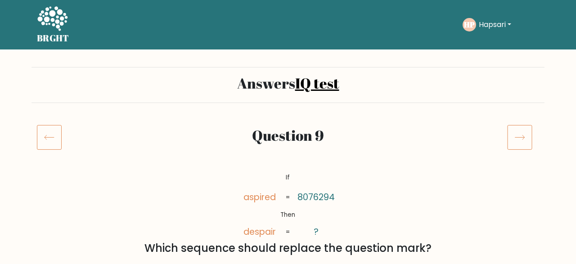
click at [507, 138] on icon at bounding box center [519, 137] width 25 height 25
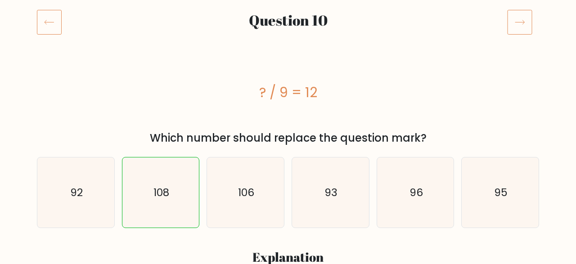
scroll to position [94, 0]
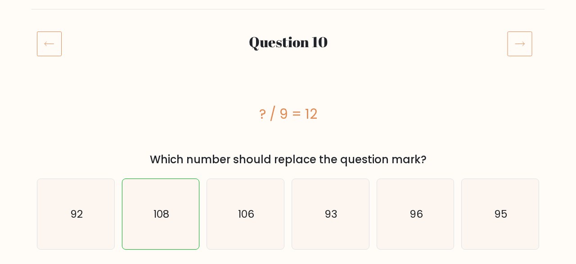
click at [534, 36] on div at bounding box center [523, 43] width 43 height 25
click at [529, 40] on icon at bounding box center [519, 43] width 25 height 25
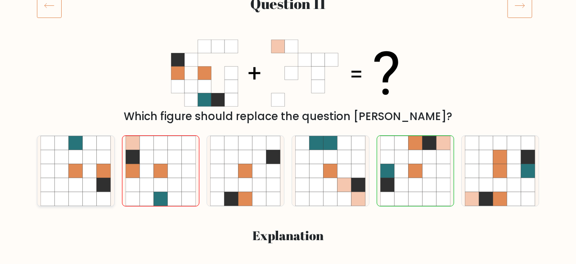
scroll to position [94, 0]
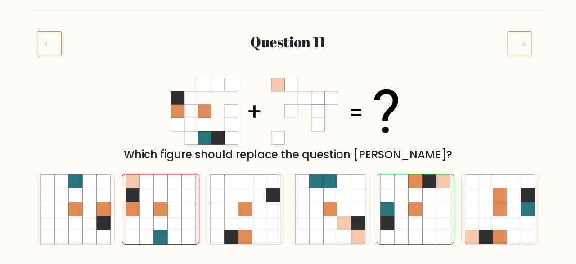
click at [531, 41] on icon at bounding box center [519, 43] width 25 height 25
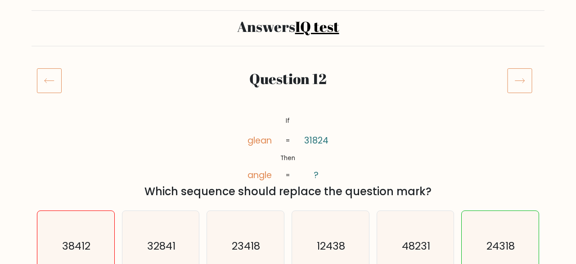
scroll to position [47, 0]
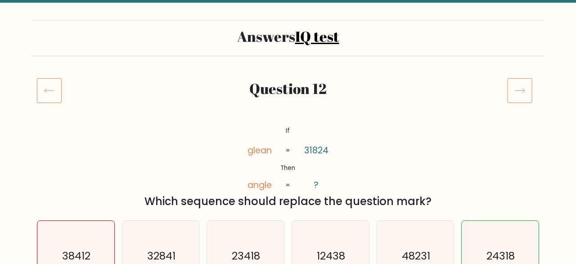
click at [519, 95] on icon at bounding box center [519, 90] width 25 height 25
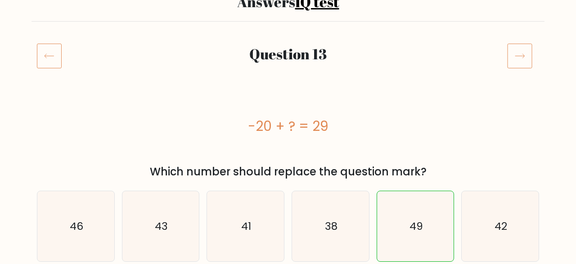
scroll to position [94, 0]
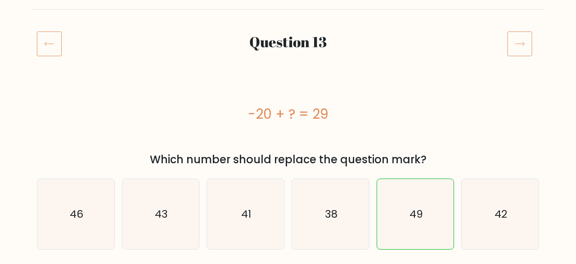
click at [527, 39] on icon at bounding box center [519, 43] width 25 height 25
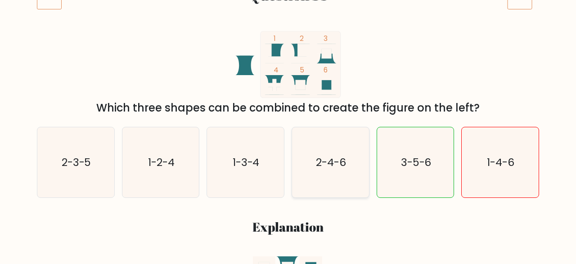
scroll to position [47, 0]
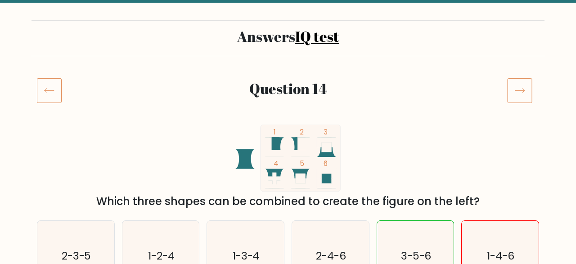
click at [525, 91] on icon at bounding box center [519, 90] width 25 height 25
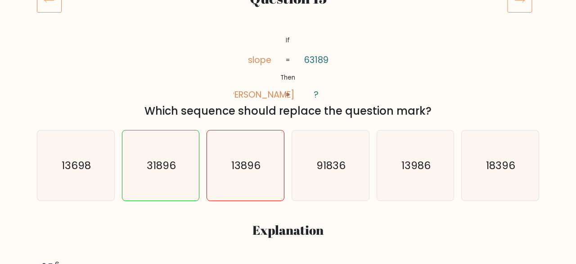
scroll to position [94, 0]
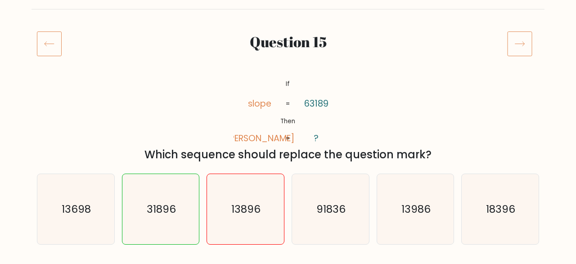
click at [529, 44] on icon at bounding box center [519, 43] width 25 height 25
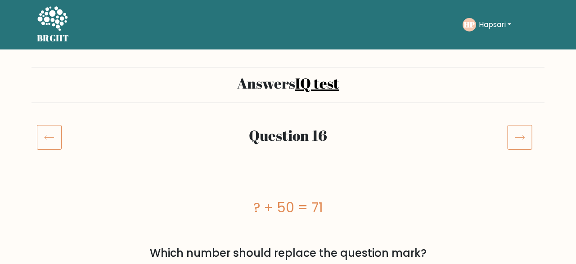
click at [529, 140] on icon at bounding box center [519, 137] width 25 height 25
click at [513, 141] on icon at bounding box center [519, 137] width 25 height 25
click at [504, 27] on button "Hapsari" at bounding box center [495, 25] width 38 height 12
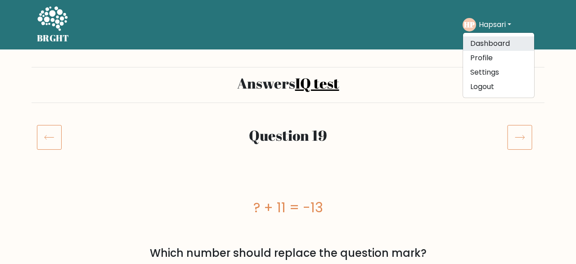
click at [499, 43] on link "Dashboard" at bounding box center [498, 43] width 71 height 14
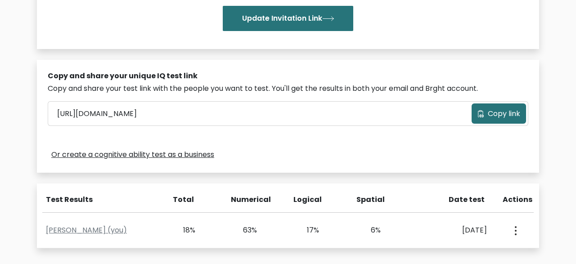
scroll to position [349, 0]
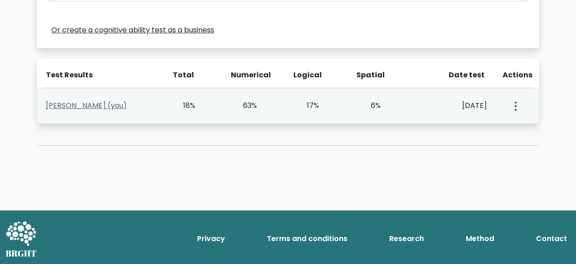
click at [79, 103] on link "Hapsari Putri (you)" at bounding box center [86, 105] width 81 height 10
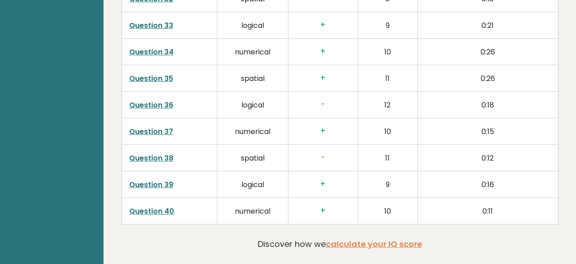
scroll to position [2434, 0]
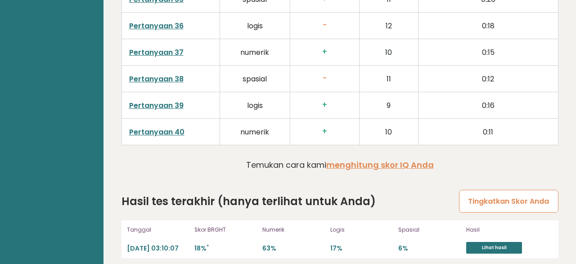
click at [511, 201] on link "Tingkatkan Skor Anda" at bounding box center [508, 201] width 99 height 23
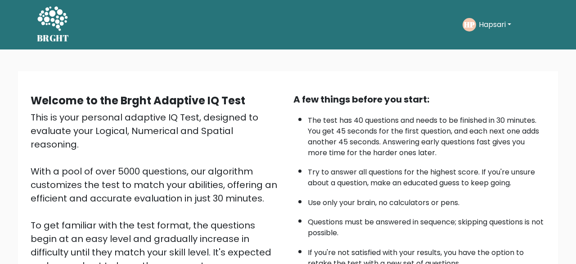
scroll to position [156, 0]
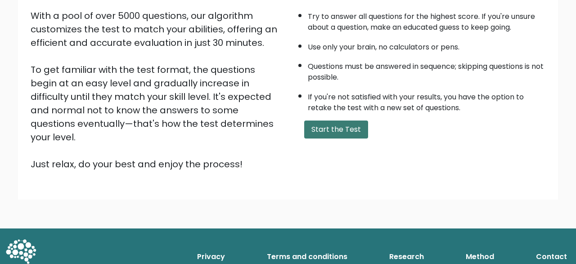
click at [346, 139] on button "Start the Test" at bounding box center [336, 130] width 64 height 18
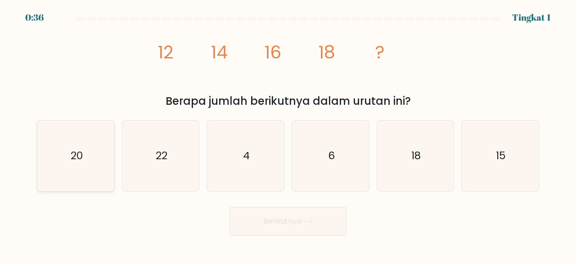
click at [76, 164] on icon "20" at bounding box center [75, 156] width 71 height 71
click at [288, 134] on input "a. 20" at bounding box center [288, 133] width 0 height 2
radio input "true"
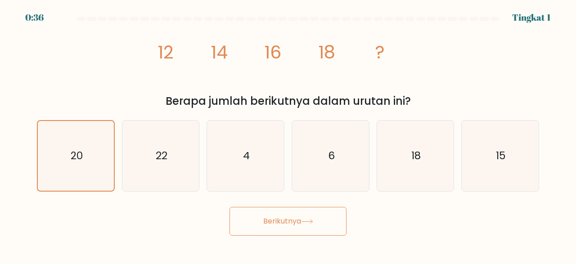
click at [260, 223] on button "Berikutnya" at bounding box center [287, 221] width 117 height 29
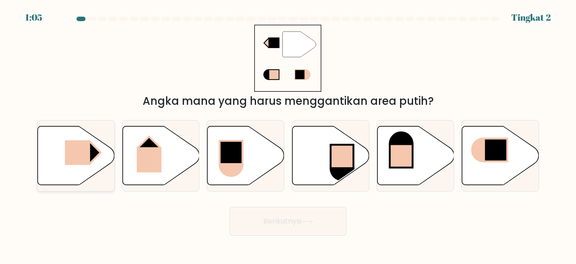
click at [54, 165] on icon at bounding box center [76, 155] width 77 height 59
click at [301, 221] on button "Berikutnya" at bounding box center [287, 221] width 117 height 29
drag, startPoint x: 72, startPoint y: 158, endPoint x: 84, endPoint y: 170, distance: 17.8
click at [85, 170] on icon at bounding box center [75, 156] width 77 height 60
click at [77, 157] on rect at bounding box center [77, 152] width 25 height 25
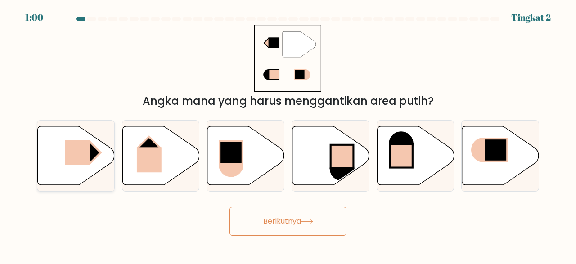
click at [288, 134] on input "a." at bounding box center [288, 133] width 0 height 2
radio input "true"
click at [156, 167] on rect at bounding box center [149, 159] width 25 height 25
click at [288, 134] on input "b." at bounding box center [288, 133] width 0 height 2
radio input "true"
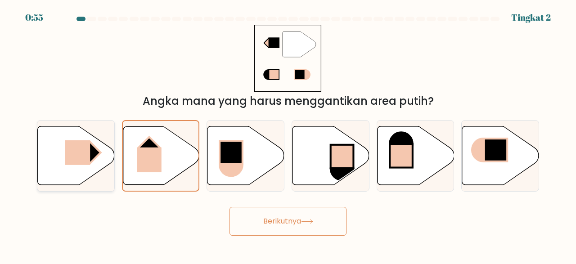
click at [80, 165] on rect at bounding box center [77, 152] width 25 height 25
click at [288, 134] on input "a." at bounding box center [288, 133] width 0 height 2
radio input "true"
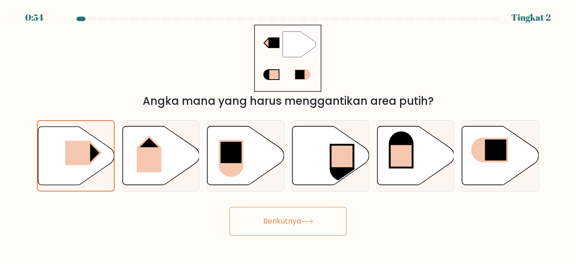
click at [268, 220] on button "Berikutnya" at bounding box center [287, 221] width 117 height 29
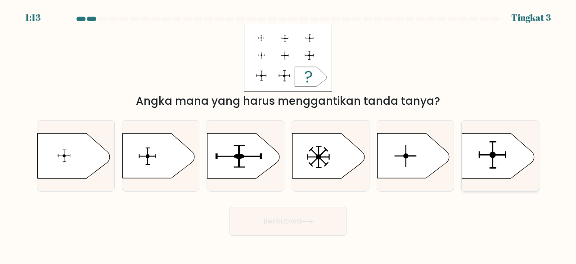
click at [499, 158] on icon at bounding box center [498, 156] width 72 height 45
click at [288, 134] on input "f." at bounding box center [288, 133] width 0 height 2
radio input "true"
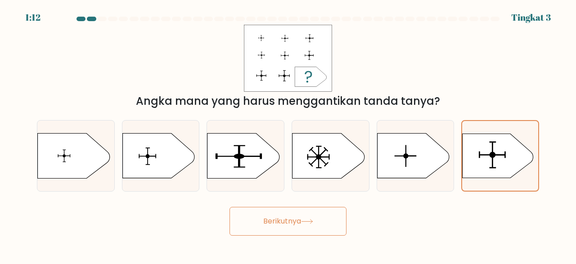
click at [285, 222] on button "Berikutnya" at bounding box center [287, 221] width 117 height 29
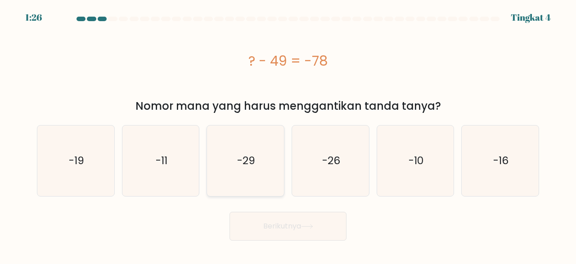
click at [277, 156] on icon "-29" at bounding box center [245, 161] width 71 height 71
click at [288, 134] on input "c. -29" at bounding box center [288, 133] width 0 height 2
radio input "true"
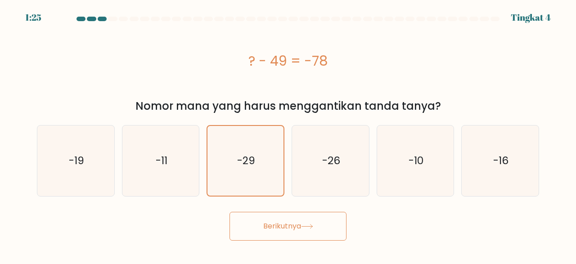
click at [278, 230] on button "Berikutnya" at bounding box center [287, 226] width 117 height 29
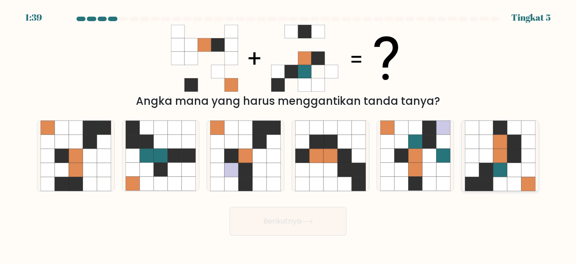
click at [499, 149] on icon at bounding box center [500, 142] width 14 height 14
click at [288, 134] on input "f." at bounding box center [288, 133] width 0 height 2
radio input "true"
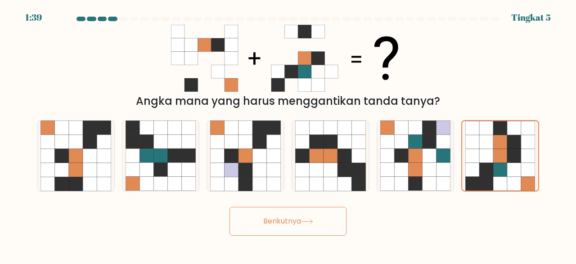
click at [284, 228] on button "Berikutnya" at bounding box center [287, 221] width 117 height 29
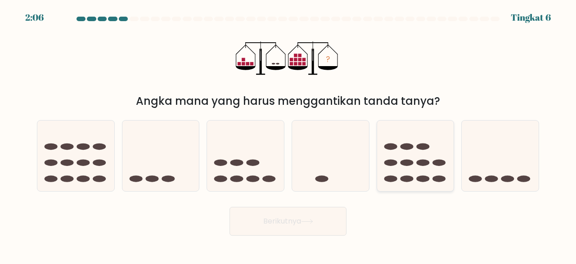
drag, startPoint x: 490, startPoint y: 157, endPoint x: 411, endPoint y: 191, distance: 86.3
click at [491, 158] on icon at bounding box center [500, 155] width 77 height 63
click at [288, 134] on input "f." at bounding box center [288, 133] width 0 height 2
radio input "true"
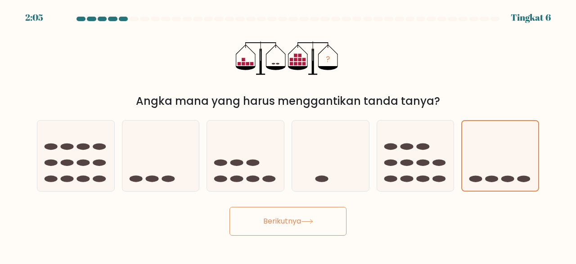
click at [301, 223] on button "Berikutnya" at bounding box center [287, 221] width 117 height 29
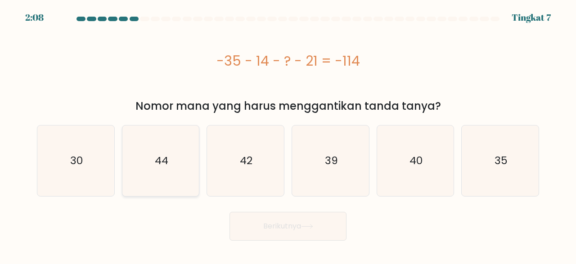
click at [155, 149] on icon "44" at bounding box center [161, 161] width 71 height 71
click at [288, 134] on input "b. 44" at bounding box center [288, 133] width 0 height 2
radio input "true"
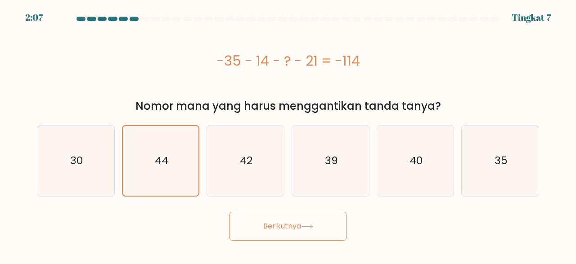
click at [319, 229] on button "Berikutnya" at bounding box center [287, 226] width 117 height 29
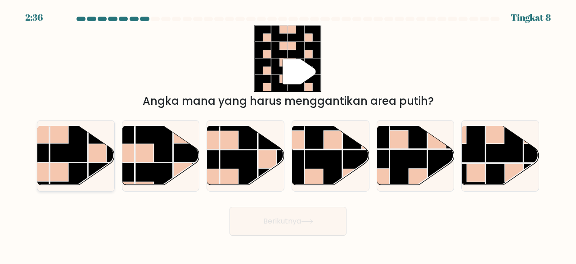
click at [65, 148] on rect at bounding box center [68, 143] width 37 height 37
click at [288, 134] on input "a." at bounding box center [288, 133] width 0 height 2
radio input "true"
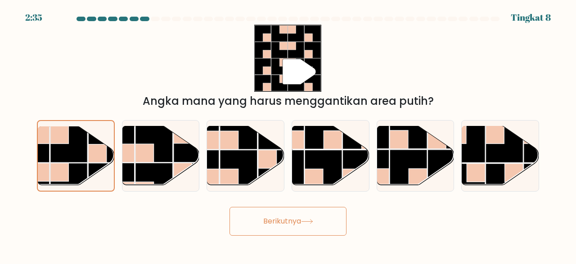
click at [313, 222] on icon at bounding box center [307, 221] width 12 height 5
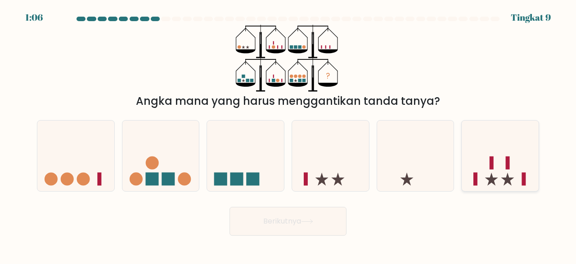
click at [471, 172] on icon at bounding box center [500, 155] width 77 height 63
click at [288, 134] on input "f." at bounding box center [288, 133] width 0 height 2
radio input "true"
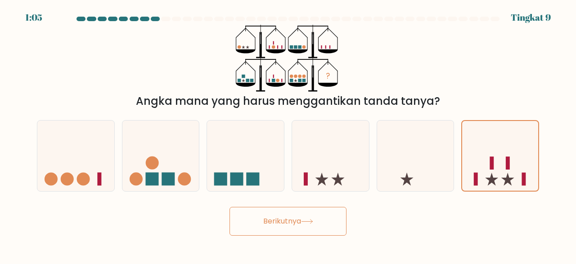
click at [285, 224] on button "Berikutnya" at bounding box center [287, 221] width 117 height 29
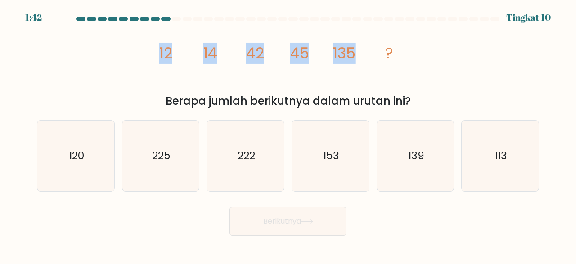
drag, startPoint x: 160, startPoint y: 58, endPoint x: 359, endPoint y: 64, distance: 199.4
click at [362, 64] on icon "image/svg+xml 12 14 42 45 135 ?" at bounding box center [288, 58] width 268 height 67
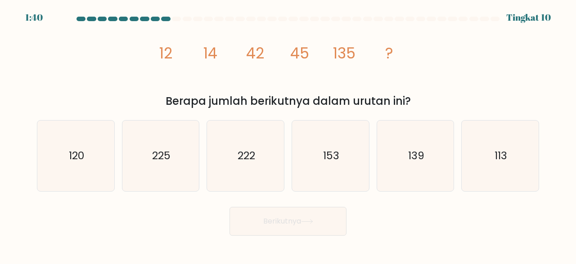
drag, startPoint x: 161, startPoint y: 55, endPoint x: 509, endPoint y: 108, distance: 352.6
click at [509, 108] on div "image/svg+xml 12 14 42 45 135 ? Berapa jumlah berikutnya dalam urutan ini?" at bounding box center [287, 67] width 513 height 85
copy div "12 14 42 45 135 ? Berapa jumlah berikutnya dalam urutan ini?"
click at [408, 156] on icon "139" at bounding box center [415, 156] width 71 height 71
click at [288, 134] on input "e. 139" at bounding box center [288, 133] width 0 height 2
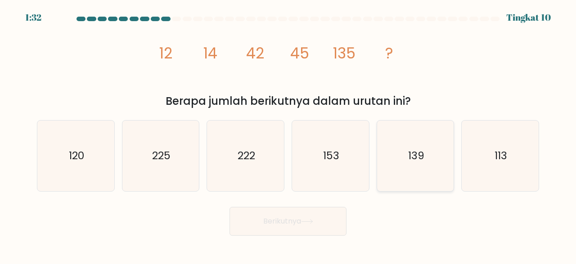
radio input "true"
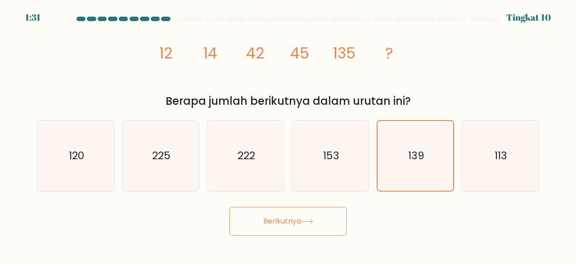
click at [314, 209] on button "Berikutnya" at bounding box center [287, 221] width 117 height 29
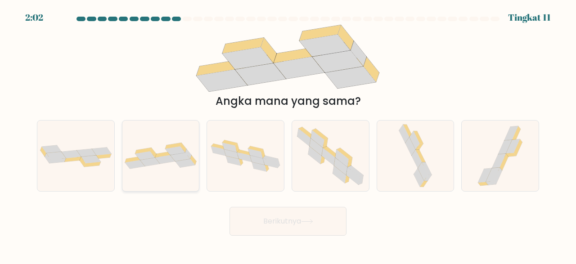
click at [139, 175] on div at bounding box center [161, 156] width 78 height 72
click at [288, 134] on input "b." at bounding box center [288, 133] width 0 height 2
radio input "true"
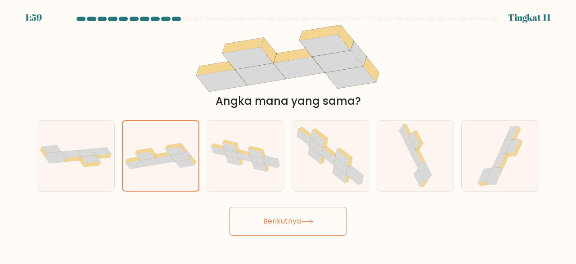
click at [313, 221] on icon at bounding box center [307, 221] width 12 height 5
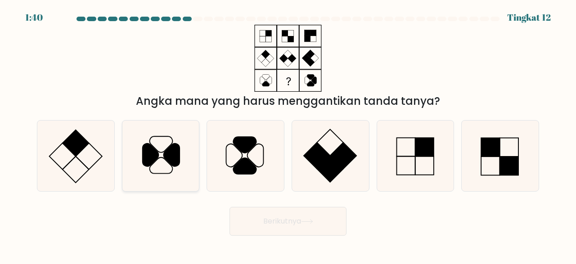
click at [168, 149] on icon at bounding box center [172, 155] width 16 height 23
click at [288, 134] on input "b." at bounding box center [288, 133] width 0 height 2
radio input "true"
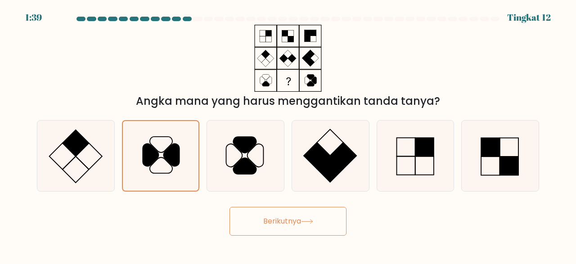
click at [264, 240] on body "1:39 Tingkat 12" at bounding box center [288, 132] width 576 height 264
click at [273, 212] on button "Berikutnya" at bounding box center [287, 221] width 117 height 29
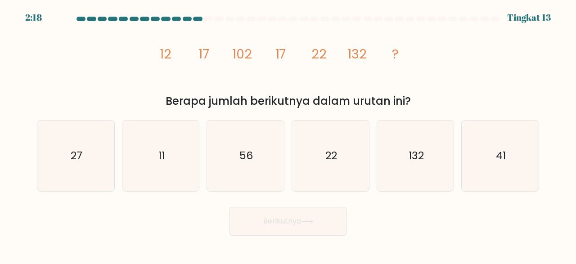
drag, startPoint x: 160, startPoint y: 56, endPoint x: 437, endPoint y: 110, distance: 282.7
click at [437, 109] on div "image/svg+xml 12 17 102 17 22 132 ? Berapa jumlah berikutnya dalam urutan ini?" at bounding box center [287, 67] width 513 height 85
copy div "12 17 102 17 22 132 ? Berapa jumlah berikutnya dalam urutan ini?"
click at [249, 64] on icon "image/svg+xml 12 17 102 17 22 132 ?" at bounding box center [288, 58] width 268 height 67
drag, startPoint x: 161, startPoint y: 55, endPoint x: 206, endPoint y: 81, distance: 51.6
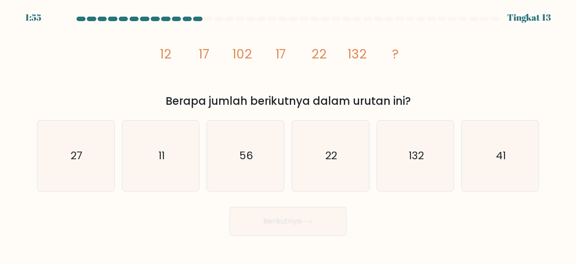
click at [206, 81] on icon "image/svg+xml 12 17 102 17 22 132 ?" at bounding box center [288, 58] width 268 height 67
drag, startPoint x: 161, startPoint y: 54, endPoint x: 469, endPoint y: 110, distance: 313.1
click at [469, 109] on div "image/svg+xml 12 17 102 17 22 132 ? Berapa jumlah berikutnya dalam urutan ini?" at bounding box center [287, 67] width 513 height 85
click at [183, 67] on icon "image/svg+xml 12 17 102 17 22 132 ?" at bounding box center [288, 58] width 268 height 67
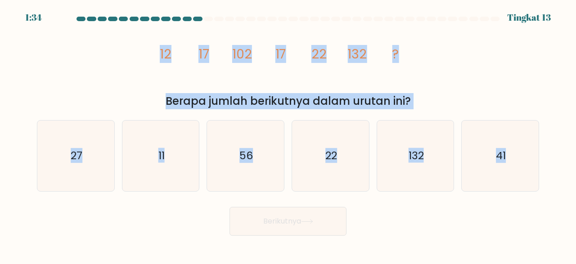
drag, startPoint x: 161, startPoint y: 55, endPoint x: 569, endPoint y: 188, distance: 428.6
click at [544, 109] on div "image/svg+xml 12 17 102 17 22 132 ? Berapa jumlah berikutnya dalam urutan ini?" at bounding box center [287, 67] width 513 height 85
copy form "12 17 102 17 22 132 ? Berapa jumlah berikutnya dalam urutan ini? a. 27 b. 11 c.…"
click at [321, 153] on icon "22" at bounding box center [330, 156] width 71 height 71
click at [288, 134] on input "d. 22" at bounding box center [288, 133] width 0 height 2
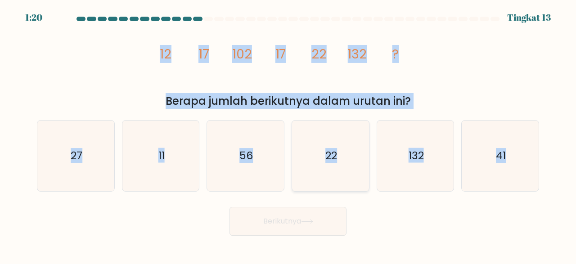
radio input "true"
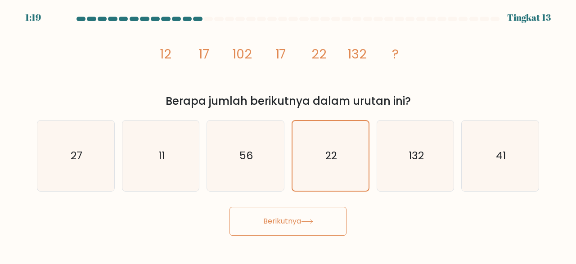
click at [296, 221] on button "Berikutnya" at bounding box center [287, 221] width 117 height 29
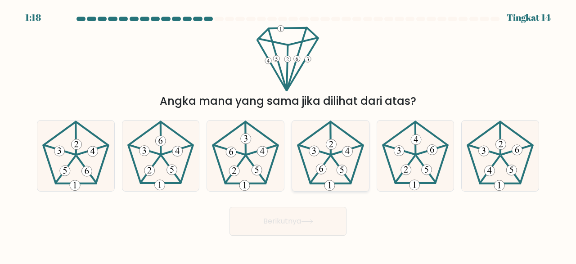
click at [332, 158] on 252 at bounding box center [341, 170] width 19 height 27
click at [288, 134] on input "d." at bounding box center [288, 133] width 0 height 2
radio input "true"
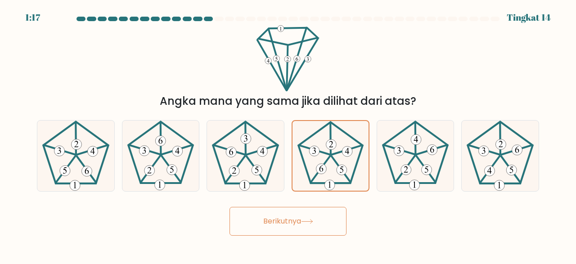
click at [306, 218] on button "Berikutnya" at bounding box center [287, 221] width 117 height 29
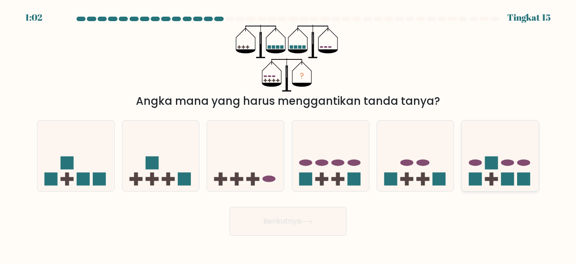
click at [517, 153] on icon at bounding box center [500, 155] width 77 height 63
click at [288, 134] on input "f." at bounding box center [288, 133] width 0 height 2
radio input "true"
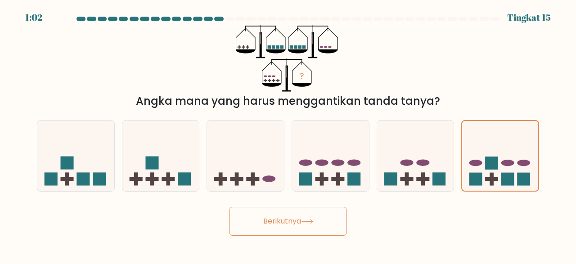
click at [322, 220] on button "Berikutnya" at bounding box center [287, 221] width 117 height 29
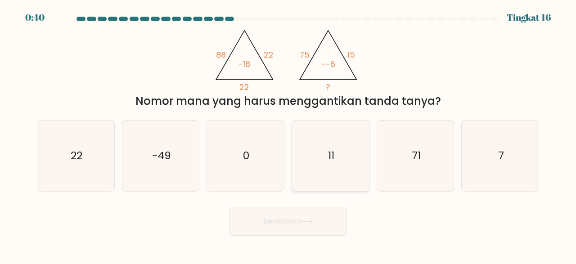
click at [315, 145] on icon "11" at bounding box center [330, 156] width 71 height 71
click at [288, 134] on input "d. 11" at bounding box center [288, 133] width 0 height 2
radio input "true"
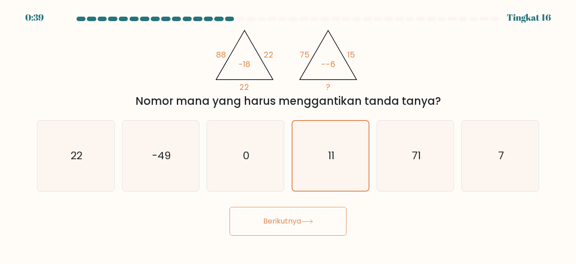
click at [294, 221] on button "Berikutnya" at bounding box center [287, 221] width 117 height 29
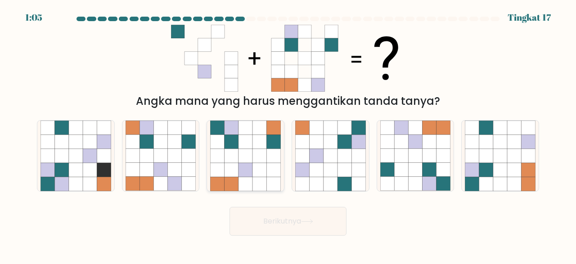
click at [233, 140] on icon at bounding box center [231, 142] width 14 height 14
click at [288, 134] on input "c." at bounding box center [288, 133] width 0 height 2
radio input "true"
click at [273, 228] on button "Berikutnya" at bounding box center [287, 221] width 117 height 29
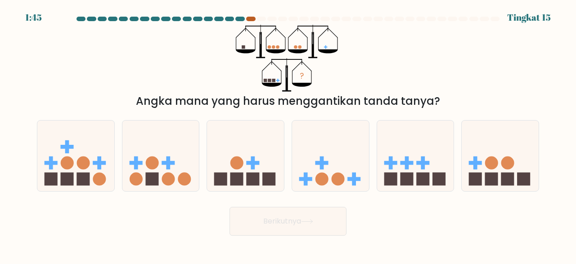
click at [249, 20] on div at bounding box center [250, 19] width 9 height 4
click at [380, 157] on icon at bounding box center [415, 155] width 77 height 63
click at [288, 134] on input "e." at bounding box center [288, 133] width 0 height 2
radio input "true"
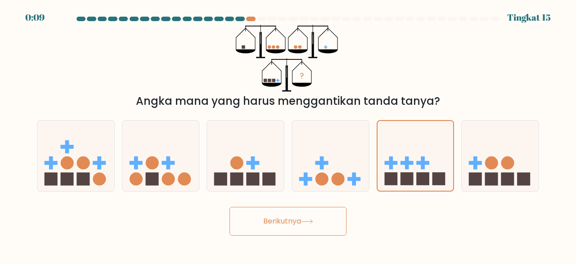
click at [291, 226] on button "Berikutnya" at bounding box center [287, 221] width 117 height 29
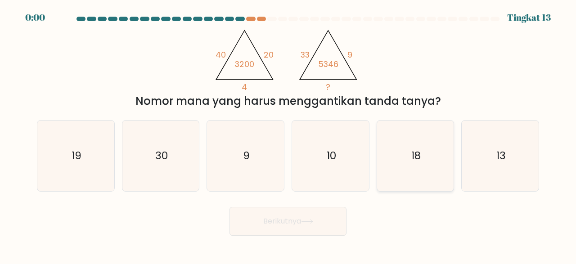
click at [416, 161] on icon "18" at bounding box center [415, 156] width 71 height 71
click at [288, 134] on input "e. 18" at bounding box center [288, 133] width 0 height 2
radio input "true"
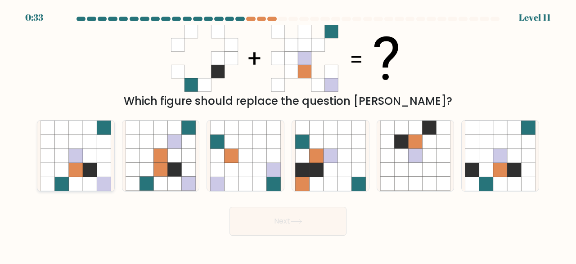
click at [76, 156] on icon at bounding box center [76, 156] width 14 height 14
click at [288, 134] on input "a." at bounding box center [288, 133] width 0 height 2
radio input "true"
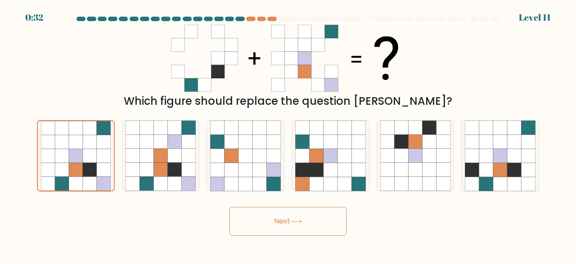
click at [300, 215] on button "Next" at bounding box center [287, 221] width 117 height 29
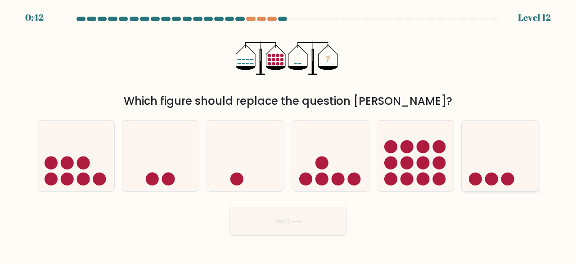
click at [485, 157] on icon at bounding box center [500, 155] width 77 height 63
click at [288, 134] on input "f." at bounding box center [288, 133] width 0 height 2
radio input "true"
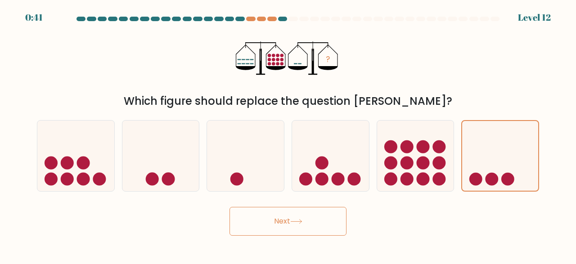
click at [321, 218] on button "Next" at bounding box center [287, 221] width 117 height 29
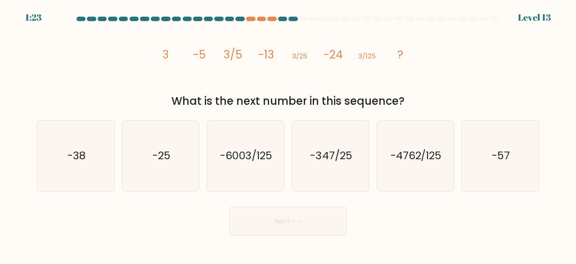
drag, startPoint x: 164, startPoint y: 54, endPoint x: 453, endPoint y: 99, distance: 292.3
click at [453, 99] on div "image/svg+xml 3 -5 3/5 -13 3/25 -24 3/125 ? What is the next number in this seq…" at bounding box center [287, 67] width 513 height 85
copy div "3 -5 3/5 -13 3/25 -24 3/125 ? What is the next number in this sequence?"
click at [63, 152] on icon "-38" at bounding box center [75, 156] width 71 height 71
click at [288, 134] on input "a. -38" at bounding box center [288, 133] width 0 height 2
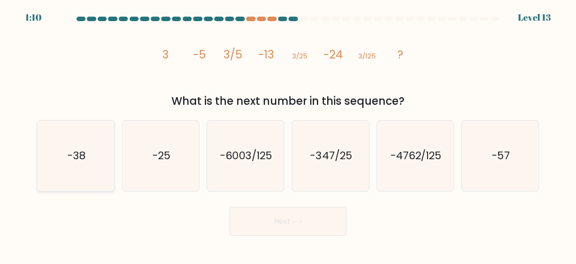
radio input "true"
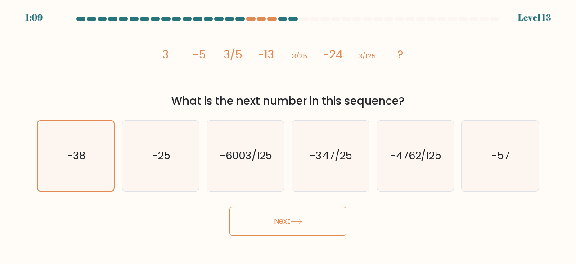
click at [324, 224] on button "Next" at bounding box center [287, 221] width 117 height 29
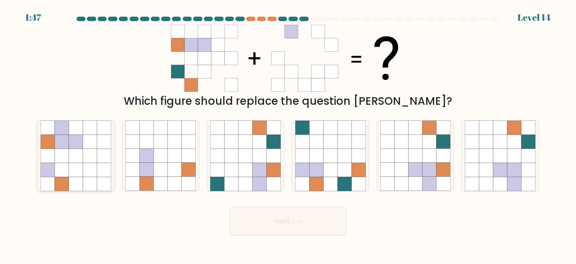
click at [91, 184] on icon at bounding box center [90, 184] width 14 height 14
click at [288, 134] on input "a." at bounding box center [288, 133] width 0 height 2
radio input "true"
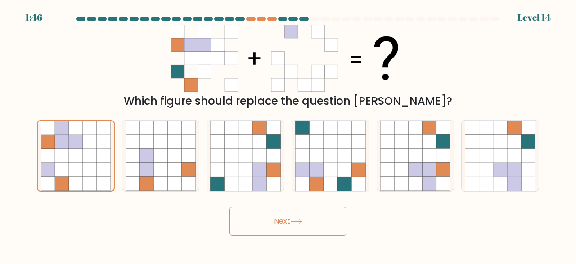
click at [309, 224] on button "Next" at bounding box center [287, 221] width 117 height 29
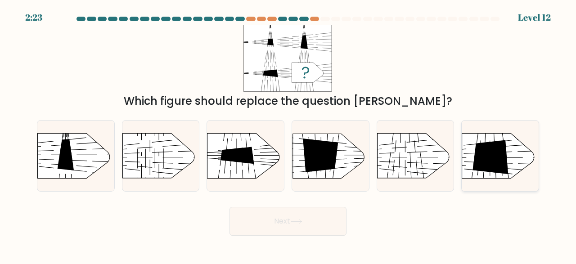
click at [471, 160] on rect at bounding box center [453, 123] width 200 height 152
click at [288, 134] on input "f." at bounding box center [288, 133] width 0 height 2
radio input "true"
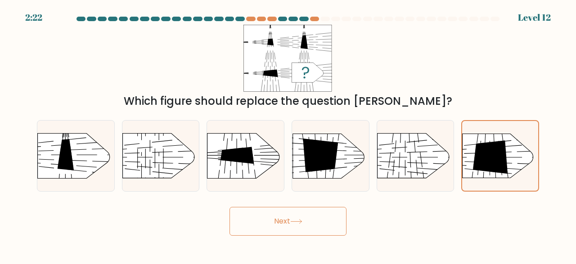
click at [286, 211] on button "Next" at bounding box center [287, 221] width 117 height 29
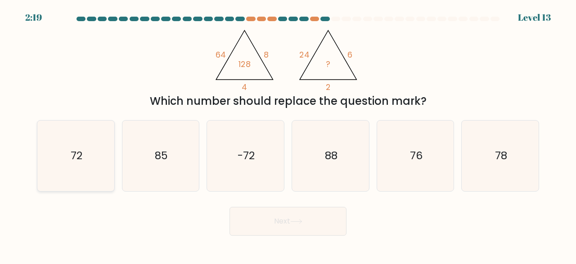
click at [84, 180] on icon "72" at bounding box center [75, 156] width 71 height 71
click at [288, 134] on input "a. 72" at bounding box center [288, 133] width 0 height 2
radio input "true"
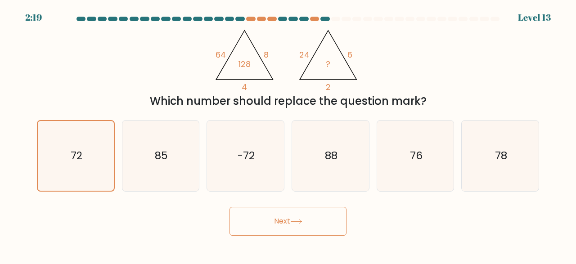
click at [271, 214] on button "Next" at bounding box center [287, 221] width 117 height 29
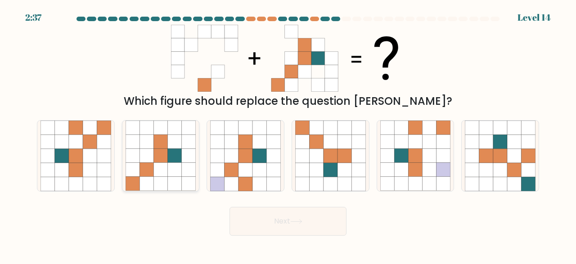
click at [160, 161] on icon at bounding box center [160, 156] width 14 height 14
click at [288, 134] on input "b." at bounding box center [288, 133] width 0 height 2
radio input "true"
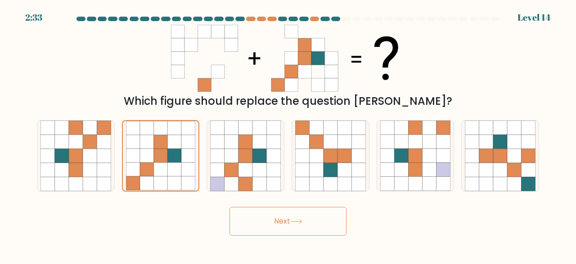
click at [260, 225] on button "Next" at bounding box center [287, 221] width 117 height 29
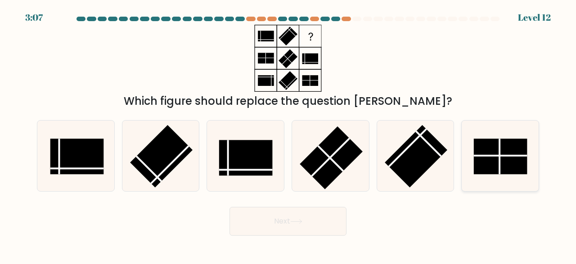
click at [511, 142] on rect at bounding box center [500, 157] width 53 height 36
click at [288, 134] on input "f." at bounding box center [288, 133] width 0 height 2
radio input "true"
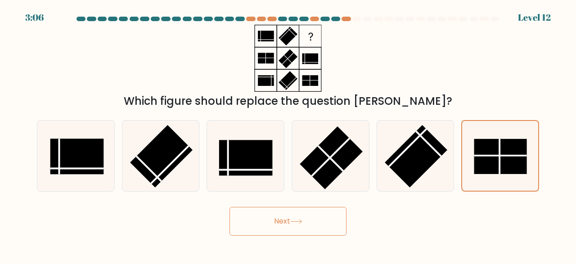
click at [267, 217] on button "Next" at bounding box center [287, 221] width 117 height 29
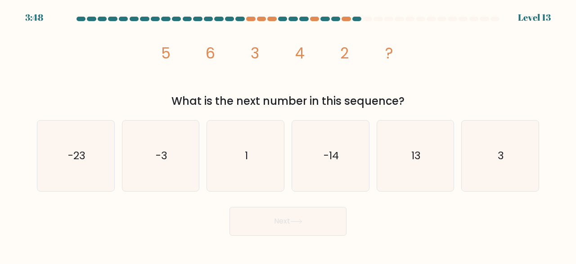
drag, startPoint x: 162, startPoint y: 53, endPoint x: 499, endPoint y: 103, distance: 341.1
click at [499, 103] on div "image/svg+xml 5 6 3 4 2 ? What is the next number in this sequence?" at bounding box center [287, 67] width 513 height 85
copy div "5 6 3 4 2 ? What is the next number in this sequence?"
drag, startPoint x: 477, startPoint y: 161, endPoint x: 472, endPoint y: 163, distance: 4.8
click at [477, 162] on icon "3" at bounding box center [500, 156] width 71 height 71
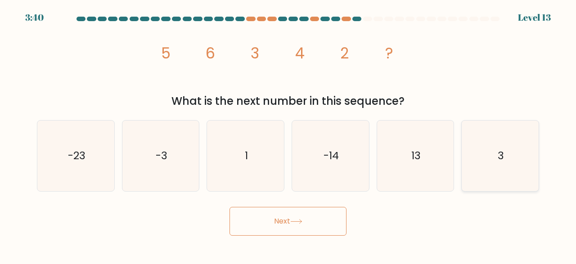
click at [526, 143] on icon "3" at bounding box center [500, 156] width 71 height 71
click at [288, 134] on input "f. 3" at bounding box center [288, 133] width 0 height 2
radio input "true"
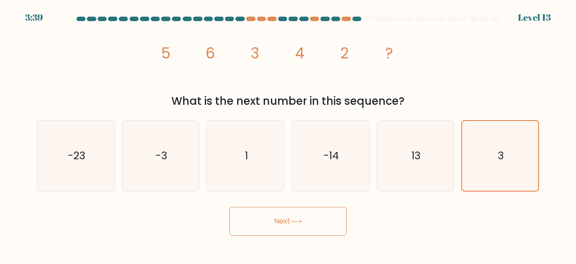
click at [314, 218] on button "Next" at bounding box center [287, 221] width 117 height 29
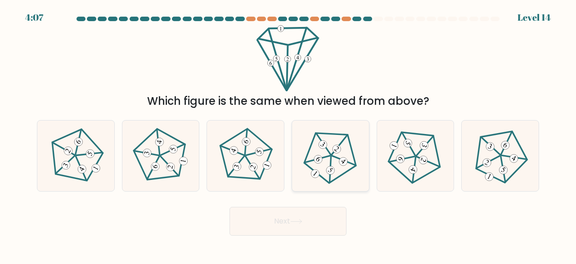
drag, startPoint x: 323, startPoint y: 148, endPoint x: 321, endPoint y: 157, distance: 9.1
click at [323, 148] on 284 at bounding box center [323, 145] width 12 height 12
click at [288, 134] on input "d." at bounding box center [288, 133] width 0 height 2
radio input "true"
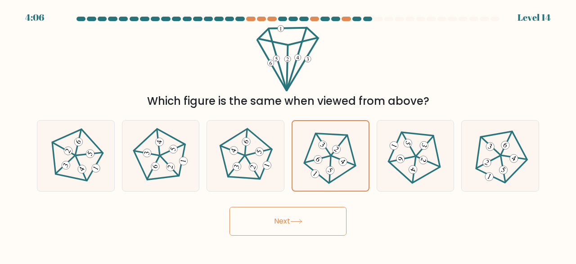
click at [302, 219] on button "Next" at bounding box center [287, 221] width 117 height 29
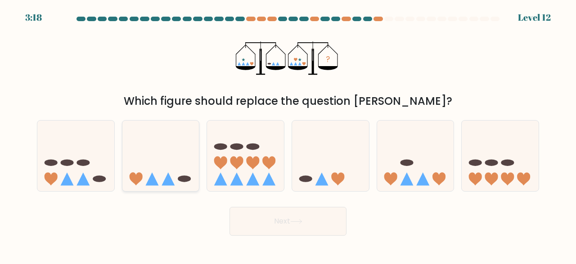
click at [173, 134] on icon at bounding box center [160, 155] width 77 height 63
click at [288, 134] on input "b." at bounding box center [288, 133] width 0 height 2
radio input "true"
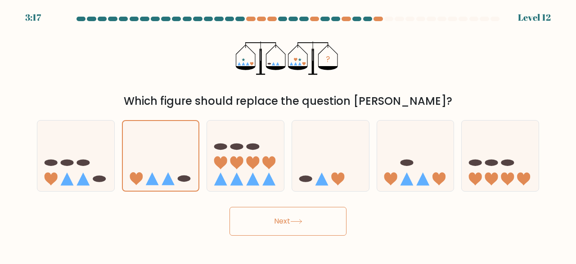
click at [290, 216] on button "Next" at bounding box center [287, 221] width 117 height 29
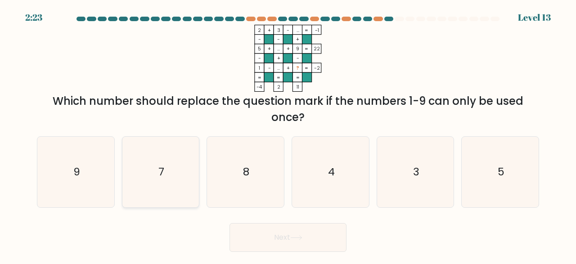
click at [158, 142] on icon "7" at bounding box center [161, 172] width 71 height 71
click at [288, 134] on input "b. 7" at bounding box center [288, 133] width 0 height 2
radio input "true"
click at [327, 235] on button "Next" at bounding box center [287, 237] width 117 height 29
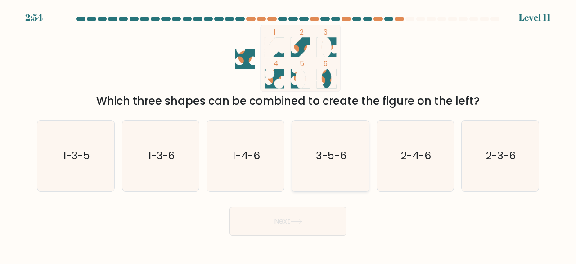
click at [324, 167] on icon "3-5-6" at bounding box center [330, 156] width 71 height 71
click at [288, 134] on input "d. 3-5-6" at bounding box center [288, 133] width 0 height 2
radio input "true"
click at [310, 218] on button "Next" at bounding box center [287, 221] width 117 height 29
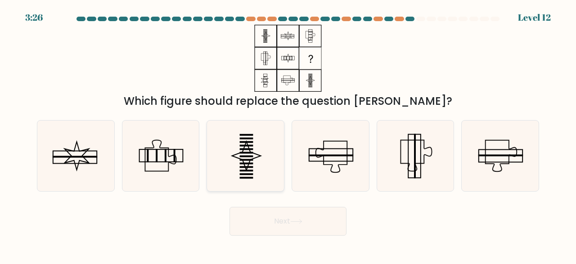
click at [261, 182] on icon at bounding box center [245, 156] width 71 height 71
click at [288, 134] on input "c." at bounding box center [288, 133] width 0 height 2
radio input "true"
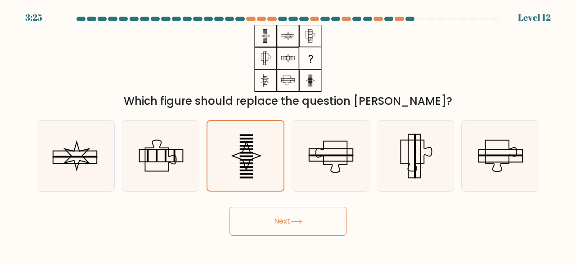
click at [287, 225] on button "Next" at bounding box center [287, 221] width 117 height 29
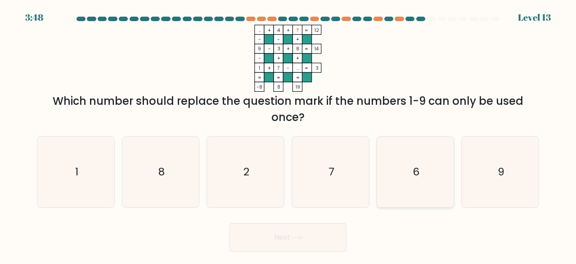
click at [412, 169] on icon "6" at bounding box center [415, 172] width 71 height 71
click at [288, 134] on input "e. 6" at bounding box center [288, 133] width 0 height 2
radio input "true"
click at [302, 234] on button "Next" at bounding box center [287, 237] width 117 height 29
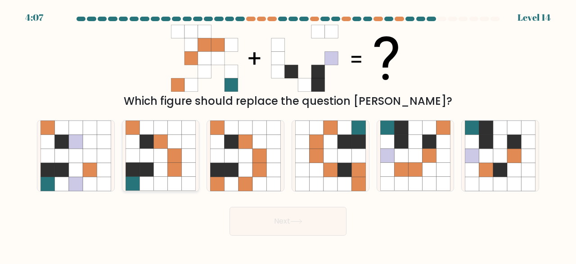
click at [170, 177] on icon at bounding box center [175, 184] width 14 height 14
click at [288, 134] on input "b." at bounding box center [288, 133] width 0 height 2
radio input "true"
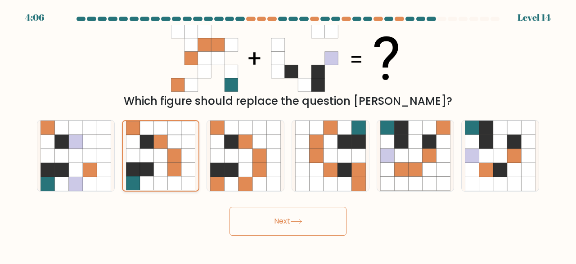
click at [170, 177] on icon at bounding box center [174, 184] width 14 height 14
click at [288, 134] on input "b." at bounding box center [288, 133] width 0 height 2
click at [397, 152] on icon at bounding box center [401, 156] width 14 height 14
click at [456, 151] on div "e." at bounding box center [415, 156] width 85 height 72
click at [381, 174] on icon at bounding box center [387, 170] width 14 height 14
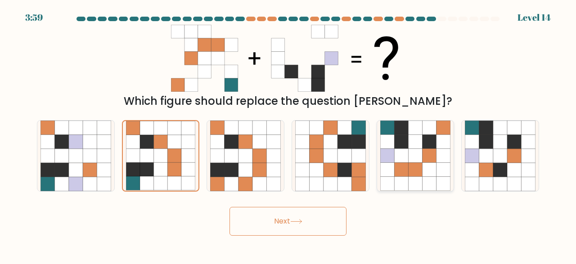
click at [288, 134] on input "e." at bounding box center [288, 133] width 0 height 2
radio input "true"
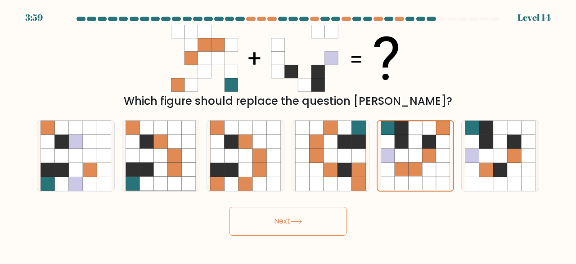
click at [308, 220] on button "Next" at bounding box center [287, 221] width 117 height 29
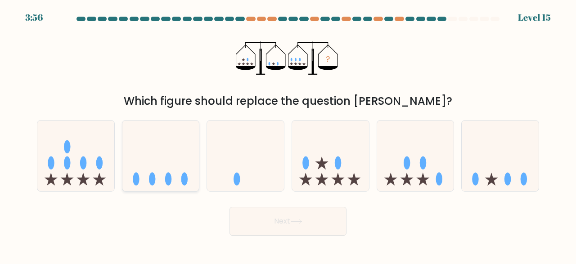
click at [173, 130] on icon at bounding box center [160, 155] width 77 height 63
click at [288, 132] on input "b." at bounding box center [288, 133] width 0 height 2
radio input "true"
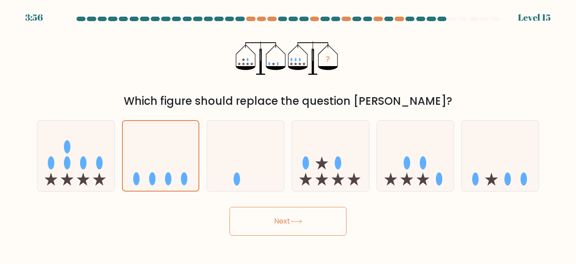
click at [322, 224] on button "Next" at bounding box center [287, 221] width 117 height 29
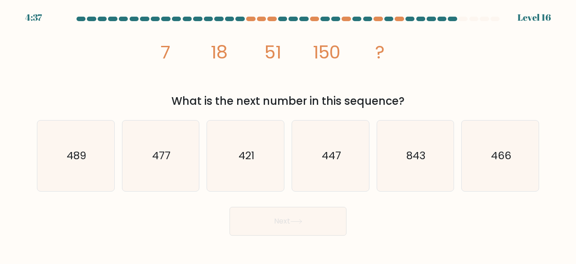
drag, startPoint x: 161, startPoint y: 49, endPoint x: 436, endPoint y: 102, distance: 279.4
click at [436, 102] on div "image/svg+xml 7 18 51 150 ? What is the next number in this sequence?" at bounding box center [287, 67] width 513 height 85
copy div "7 18 51 150 ? What is the next number in this sequence?"
click at [339, 140] on icon "447" at bounding box center [330, 156] width 71 height 71
click at [288, 134] on input "d. 447" at bounding box center [288, 133] width 0 height 2
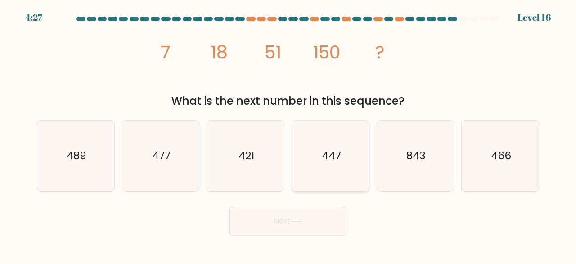
radio input "true"
click at [303, 213] on button "Next" at bounding box center [287, 221] width 117 height 29
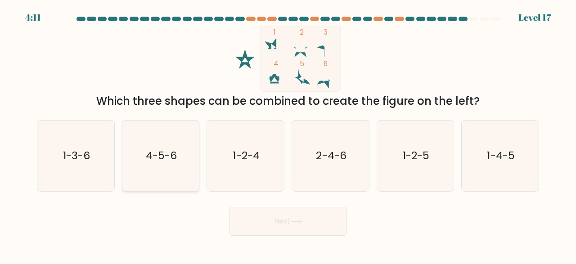
click at [152, 135] on icon "4-5-6" at bounding box center [161, 156] width 71 height 71
click at [288, 134] on input "b. 4-5-6" at bounding box center [288, 133] width 0 height 2
radio input "true"
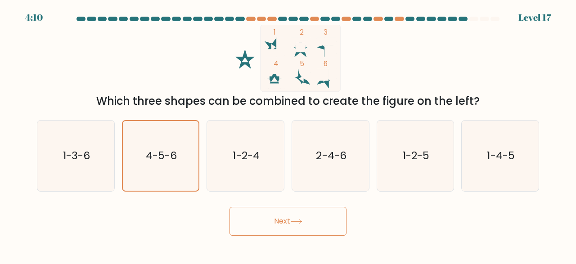
click at [274, 224] on button "Next" at bounding box center [287, 221] width 117 height 29
click at [294, 220] on icon at bounding box center [296, 221] width 12 height 5
click at [189, 174] on icon "4-5-6" at bounding box center [161, 156] width 70 height 70
click at [288, 134] on input "b. 4-5-6" at bounding box center [288, 133] width 0 height 2
click at [271, 215] on button "Next" at bounding box center [287, 221] width 117 height 29
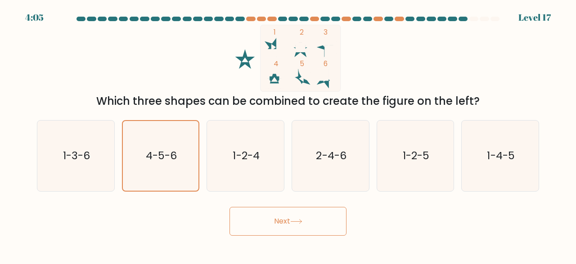
click at [282, 216] on button "Next" at bounding box center [287, 221] width 117 height 29
click at [260, 149] on text "1-2-4" at bounding box center [246, 155] width 27 height 15
click at [288, 134] on input "c. 1-2-4" at bounding box center [288, 133] width 0 height 2
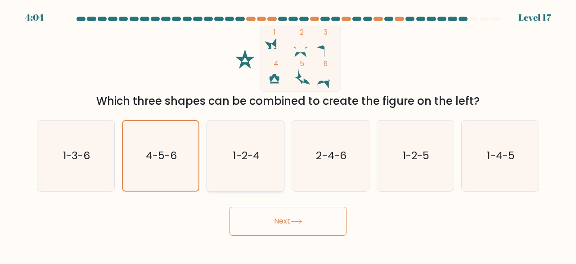
radio input "true"
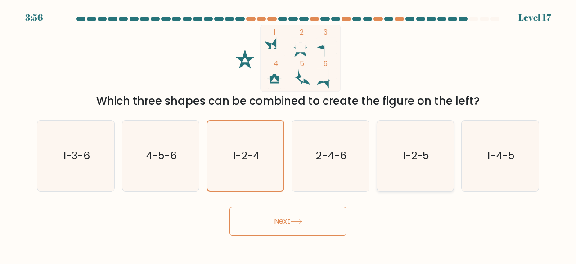
click at [405, 152] on text "1-2-5" at bounding box center [416, 155] width 27 height 15
click at [404, 153] on text "1-2-5" at bounding box center [416, 155] width 27 height 15
click at [288, 134] on input "e. 1-2-5" at bounding box center [288, 133] width 0 height 2
radio input "true"
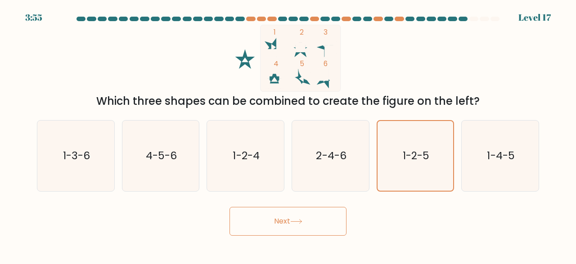
click at [305, 215] on button "Next" at bounding box center [287, 221] width 117 height 29
click at [303, 215] on button "Next" at bounding box center [287, 221] width 117 height 29
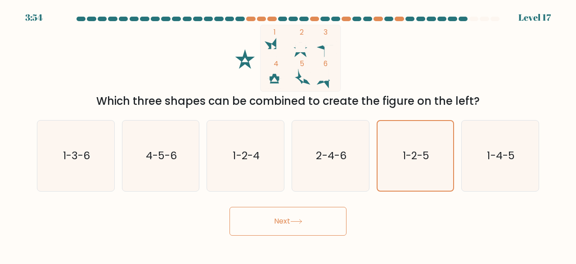
click at [303, 215] on button "Next" at bounding box center [287, 221] width 117 height 29
click at [496, 176] on icon "1-4-5" at bounding box center [500, 156] width 71 height 71
click at [530, 152] on icon "1-4-5" at bounding box center [500, 156] width 71 height 71
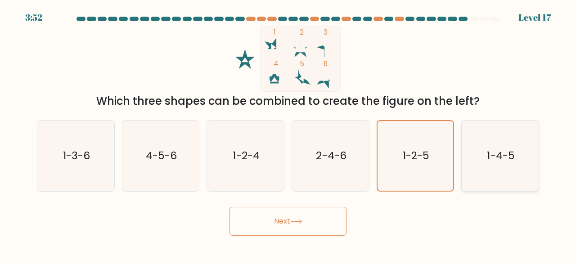
click at [288, 134] on input "f. 1-4-5" at bounding box center [288, 133] width 0 height 2
radio input "true"
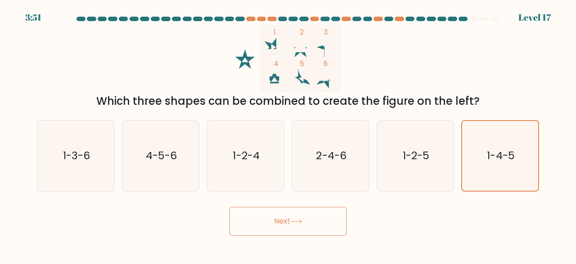
click at [290, 213] on button "Next" at bounding box center [287, 221] width 117 height 29
click at [290, 212] on button "Next" at bounding box center [287, 221] width 117 height 29
click at [289, 212] on button "Next" at bounding box center [287, 221] width 117 height 29
click at [288, 212] on button "Next" at bounding box center [287, 221] width 117 height 29
click at [291, 219] on button "Next" at bounding box center [287, 221] width 117 height 29
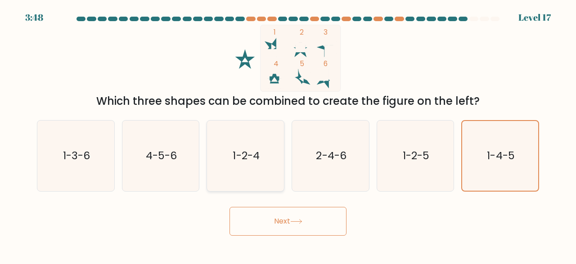
click at [239, 191] on icon "1-2-4" at bounding box center [245, 156] width 71 height 71
click at [288, 134] on input "c. 1-2-4" at bounding box center [288, 133] width 0 height 2
radio input "true"
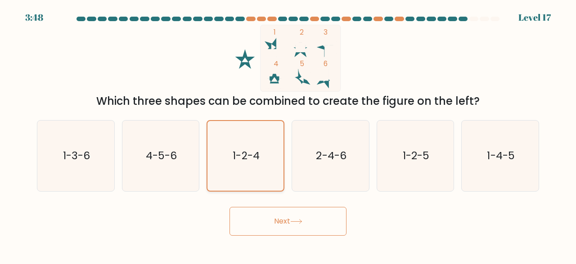
click at [257, 141] on icon "1-2-4" at bounding box center [246, 156] width 70 height 70
click at [288, 134] on input "c. 1-2-4" at bounding box center [288, 133] width 0 height 2
drag, startPoint x: 257, startPoint y: 141, endPoint x: 260, endPoint y: 137, distance: 5.1
click at [260, 137] on icon "1-2-4" at bounding box center [246, 156] width 70 height 70
click at [267, 220] on button "Next" at bounding box center [287, 221] width 117 height 29
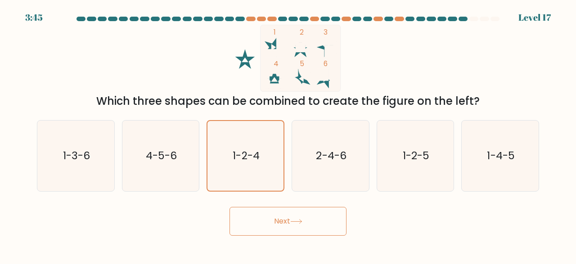
click at [267, 220] on button "Next" at bounding box center [287, 221] width 117 height 29
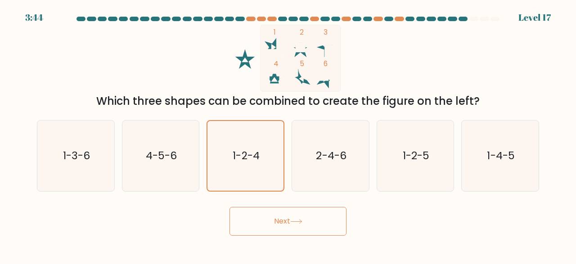
click at [267, 220] on button "Next" at bounding box center [287, 221] width 117 height 29
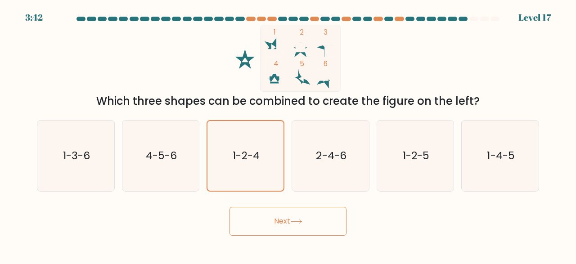
click at [267, 220] on button "Next" at bounding box center [287, 221] width 117 height 29
click at [81, 150] on text "1-3-6" at bounding box center [76, 155] width 27 height 15
click at [288, 134] on input "a. 1-3-6" at bounding box center [288, 133] width 0 height 2
radio input "true"
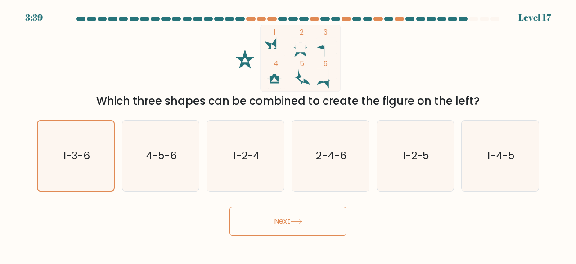
click at [310, 223] on button "Next" at bounding box center [287, 221] width 117 height 29
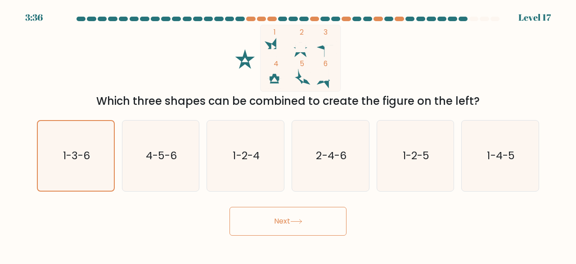
drag, startPoint x: 310, startPoint y: 223, endPoint x: 329, endPoint y: 245, distance: 29.4
click at [329, 245] on body "3:36 Level 17" at bounding box center [288, 132] width 576 height 264
click at [164, 154] on text "4-5-6" at bounding box center [161, 155] width 31 height 15
click at [288, 134] on input "b. 4-5-6" at bounding box center [288, 133] width 0 height 2
radio input "true"
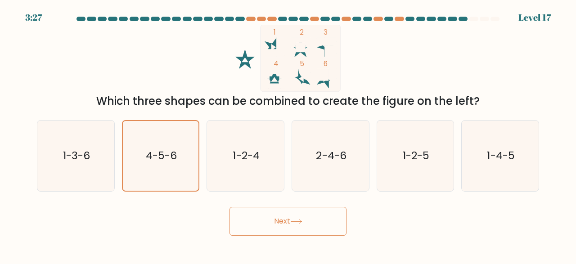
click at [259, 204] on div "Next" at bounding box center [287, 218] width 513 height 33
click at [274, 216] on button "Next" at bounding box center [287, 221] width 117 height 29
click at [275, 216] on button "Next" at bounding box center [287, 221] width 117 height 29
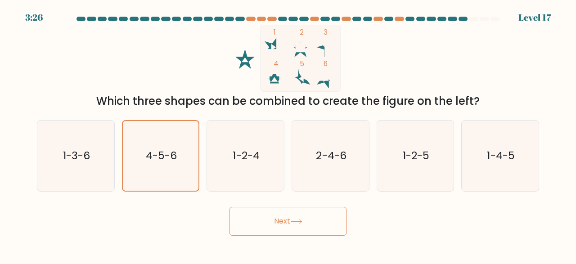
click at [275, 216] on button "Next" at bounding box center [287, 221] width 117 height 29
click at [276, 216] on button "Next" at bounding box center [287, 221] width 117 height 29
click at [278, 220] on button "Next" at bounding box center [287, 221] width 117 height 29
click at [279, 220] on button "Next" at bounding box center [287, 221] width 117 height 29
click at [281, 222] on button "Next" at bounding box center [287, 221] width 117 height 29
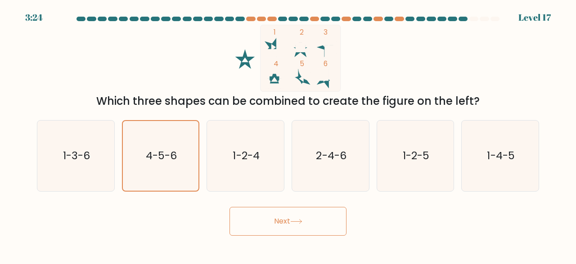
click at [371, 170] on div "d. 2-4-6" at bounding box center [330, 156] width 85 height 72
click at [330, 172] on icon "2-4-6" at bounding box center [330, 156] width 71 height 71
click at [288, 134] on input "d. 2-4-6" at bounding box center [288, 133] width 0 height 2
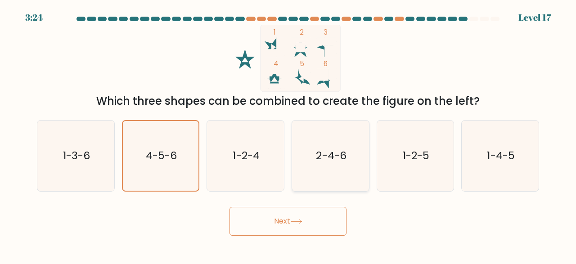
radio input "true"
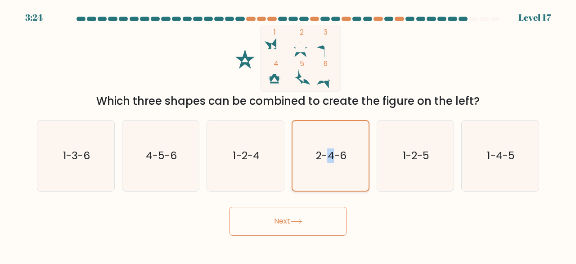
click at [330, 172] on icon "2-4-6" at bounding box center [331, 156] width 70 height 70
click at [288, 134] on input "d. 2-4-6" at bounding box center [288, 133] width 0 height 2
click at [330, 172] on icon "2-4-6" at bounding box center [331, 156] width 70 height 70
click at [288, 134] on input "d. 2-4-6" at bounding box center [288, 133] width 0 height 2
click at [330, 172] on icon "2-4-6" at bounding box center [331, 156] width 70 height 70
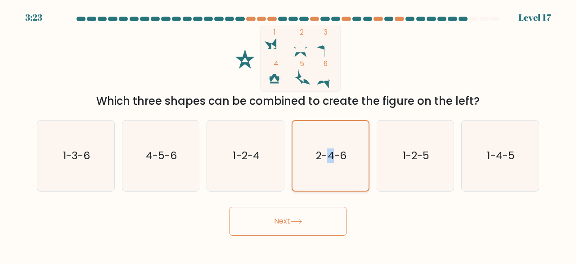
click at [288, 134] on input "d. 2-4-6" at bounding box center [288, 133] width 0 height 2
click at [330, 172] on icon "2-4-6" at bounding box center [331, 156] width 70 height 70
click at [288, 134] on input "d. 2-4-6" at bounding box center [288, 133] width 0 height 2
click at [330, 172] on icon "2-4-6" at bounding box center [331, 156] width 70 height 70
click at [288, 134] on input "d. 2-4-6" at bounding box center [288, 133] width 0 height 2
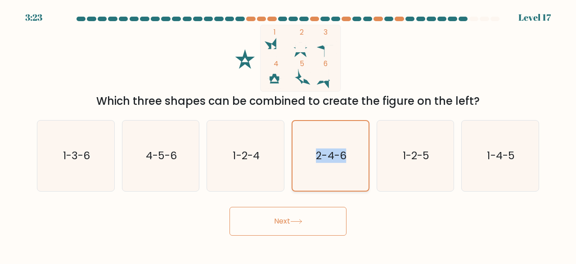
click at [330, 172] on icon "2-4-6" at bounding box center [331, 156] width 70 height 70
click at [288, 134] on input "d. 2-4-6" at bounding box center [288, 133] width 0 height 2
click at [134, 71] on div "1 2 3 4 5 6 Which three shapes can be combined to create the figure on the left?" at bounding box center [287, 67] width 513 height 85
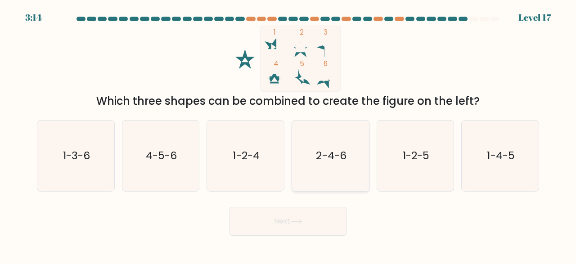
click at [309, 144] on icon "2-4-6" at bounding box center [330, 156] width 71 height 71
click at [288, 134] on input "d. 2-4-6" at bounding box center [288, 133] width 0 height 2
radio input "true"
click at [299, 224] on button "Next" at bounding box center [287, 221] width 117 height 29
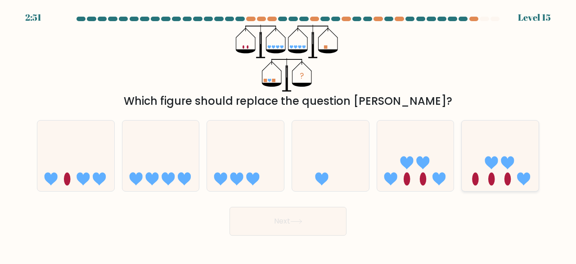
click at [481, 178] on icon at bounding box center [500, 155] width 77 height 63
click at [288, 134] on input "f." at bounding box center [288, 133] width 0 height 2
radio input "true"
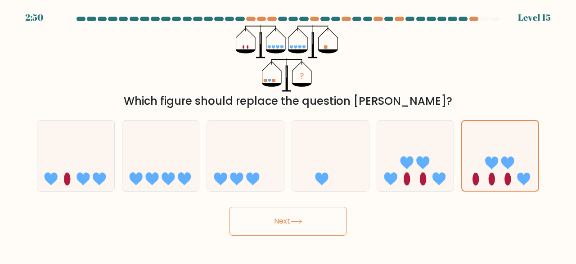
click at [323, 227] on button "Next" at bounding box center [287, 221] width 117 height 29
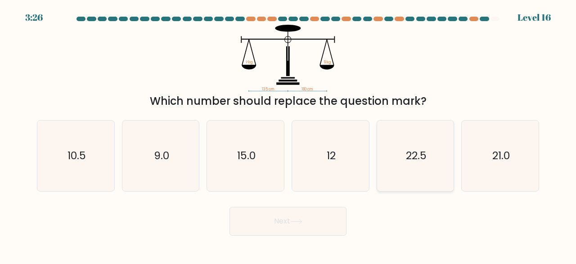
click at [392, 153] on icon "22.5" at bounding box center [415, 156] width 71 height 71
click at [288, 134] on input "e. 22.5" at bounding box center [288, 133] width 0 height 2
radio input "true"
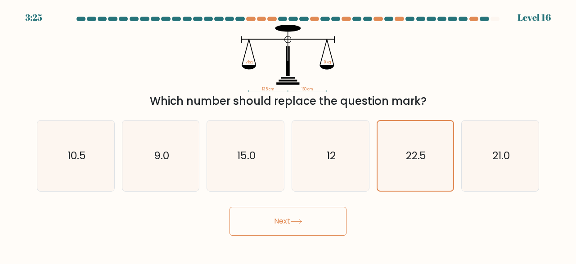
click at [276, 218] on button "Next" at bounding box center [287, 221] width 117 height 29
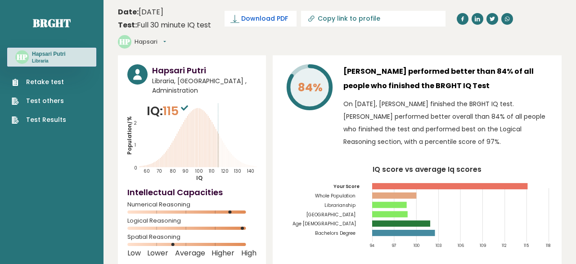
click at [251, 18] on span "Download PDF" at bounding box center [264, 18] width 47 height 9
